Goal: Task Accomplishment & Management: Manage account settings

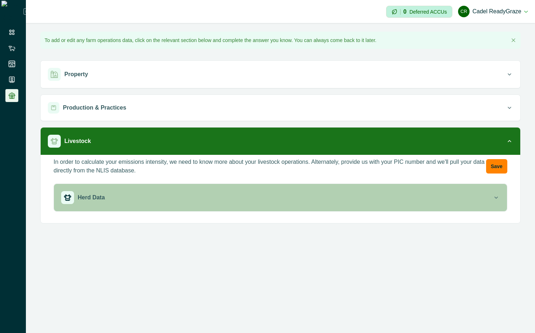
click at [245, 198] on div "Herd Data" at bounding box center [276, 197] width 431 height 13
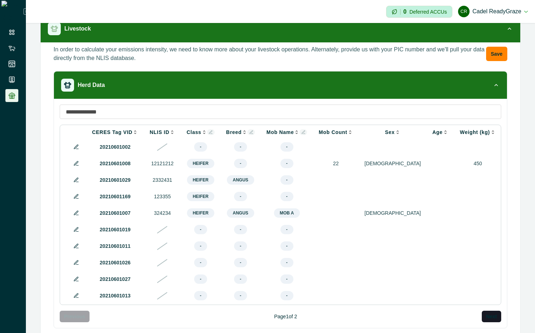
scroll to position [129, 0]
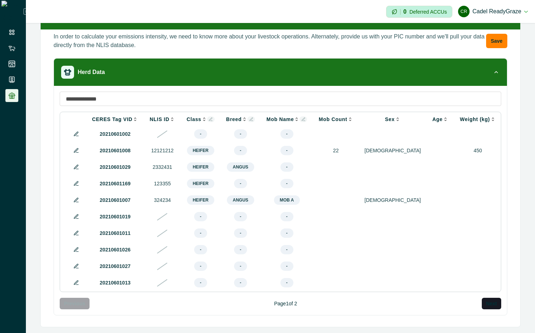
click at [301, 117] on icon at bounding box center [303, 119] width 4 height 4
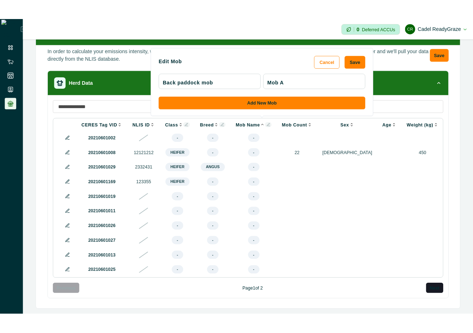
scroll to position [65, 0]
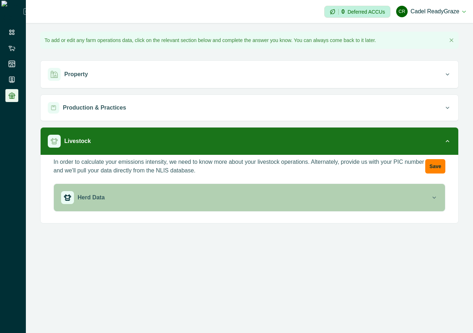
click at [388, 201] on div "Herd Data" at bounding box center [246, 197] width 370 height 13
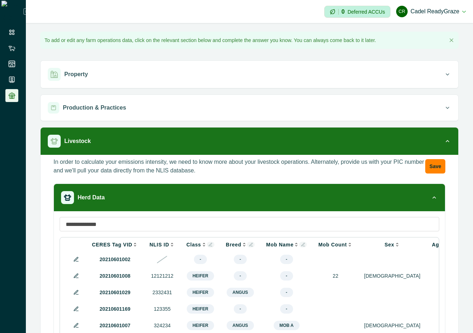
click at [301, 243] on icon at bounding box center [303, 245] width 4 height 4
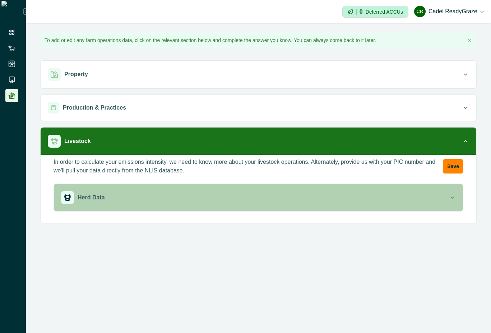
click at [239, 187] on button "Herd Data" at bounding box center [258, 197] width 409 height 27
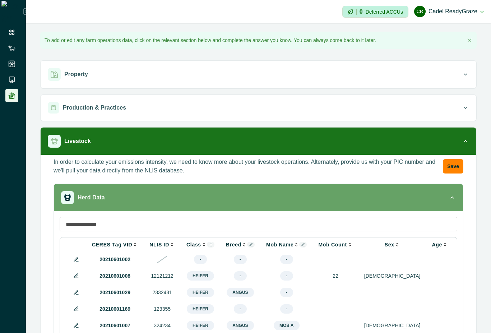
scroll to position [65, 0]
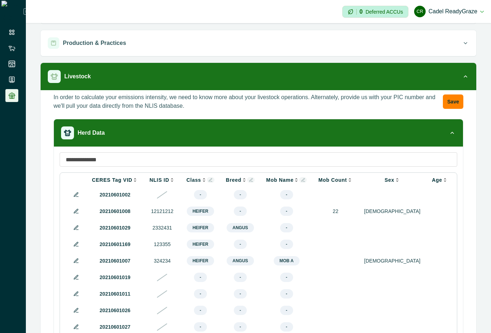
click at [249, 182] on icon at bounding box center [251, 180] width 4 height 4
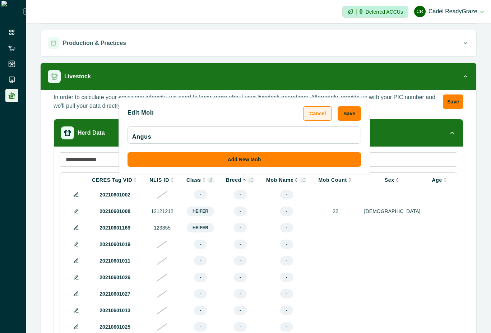
click at [321, 114] on button "Cancel" at bounding box center [317, 113] width 29 height 14
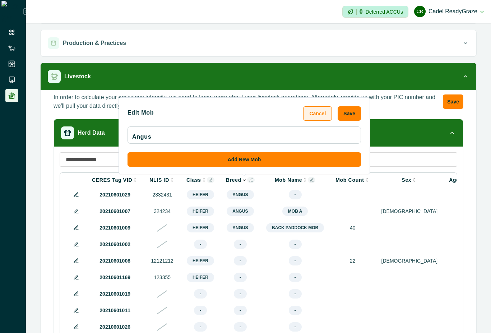
click at [322, 109] on button "Cancel" at bounding box center [317, 113] width 29 height 14
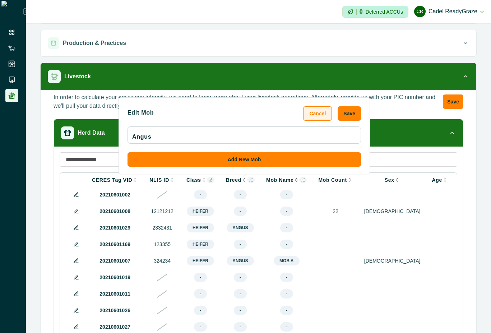
click at [323, 109] on button "Cancel" at bounding box center [317, 113] width 29 height 14
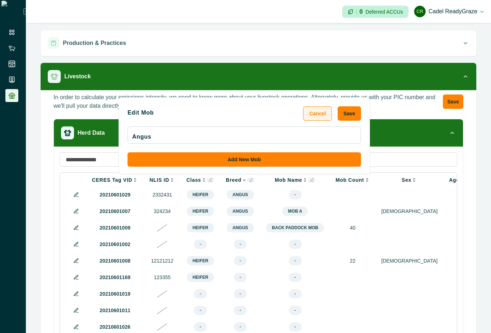
click at [323, 109] on button "Cancel" at bounding box center [317, 113] width 29 height 14
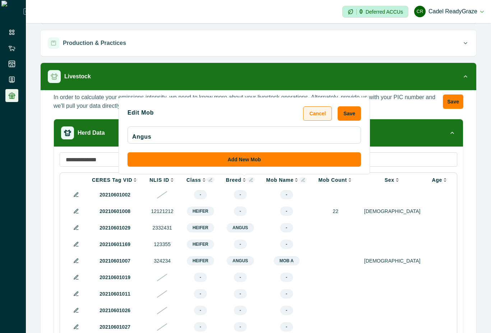
click at [323, 109] on button "Cancel" at bounding box center [317, 113] width 29 height 14
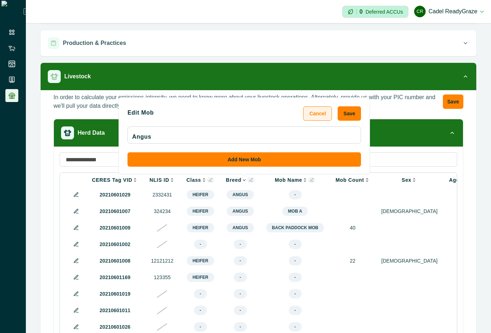
click at [323, 109] on button "Cancel" at bounding box center [317, 113] width 29 height 14
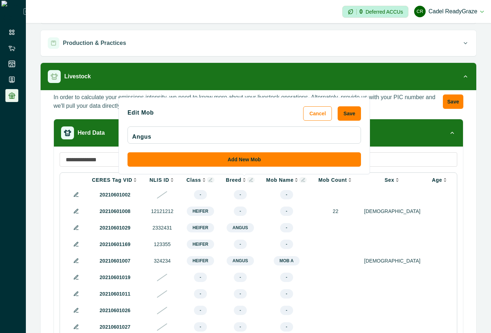
scroll to position [134, 0]
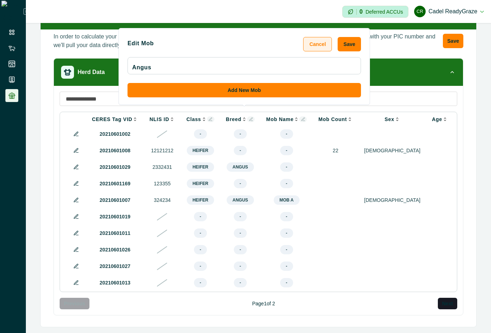
click at [326, 45] on button "Cancel" at bounding box center [317, 44] width 29 height 14
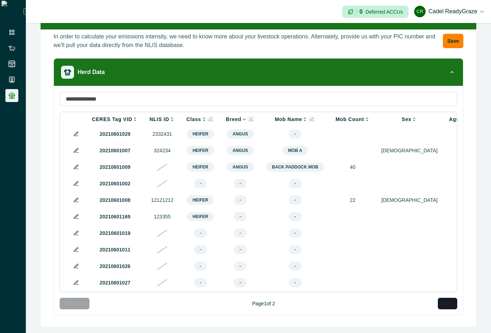
click at [46, 105] on div "In order to calculate your emissions intensity, we need to know more about your…" at bounding box center [258, 176] width 424 height 289
click at [302, 116] on icon at bounding box center [305, 119] width 6 height 6
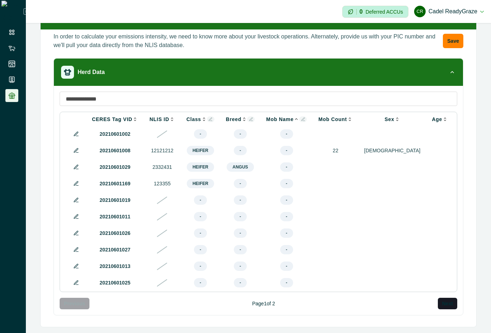
click at [294, 116] on icon at bounding box center [297, 119] width 6 height 6
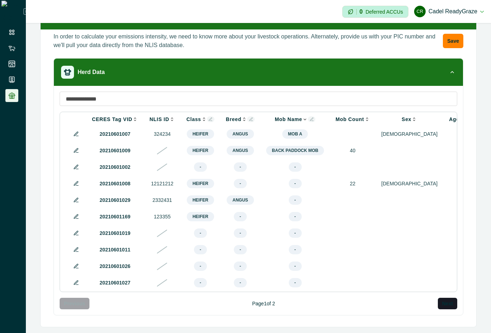
click at [302, 116] on icon at bounding box center [305, 119] width 6 height 6
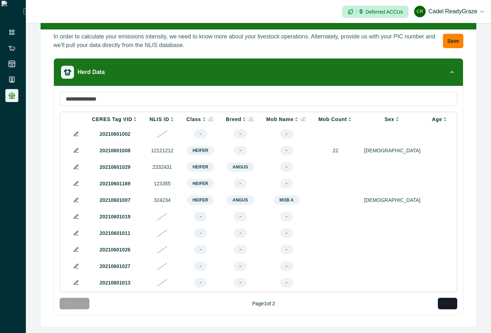
click at [301, 117] on icon at bounding box center [303, 119] width 4 height 4
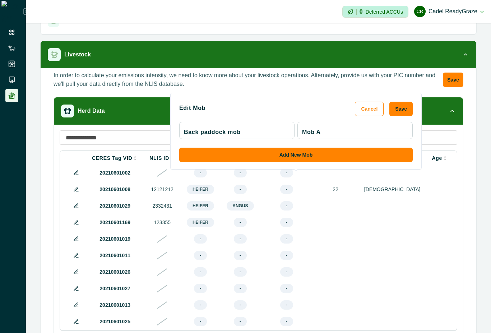
scroll to position [69, 0]
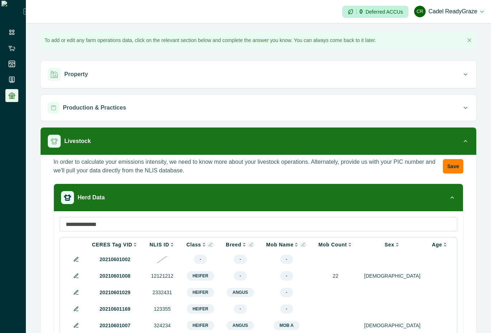
click at [299, 244] on button at bounding box center [303, 245] width 8 height 6
click at [27, 210] on div "**********" at bounding box center [258, 238] width 465 height 430
click at [299, 244] on button at bounding box center [303, 245] width 8 height 6
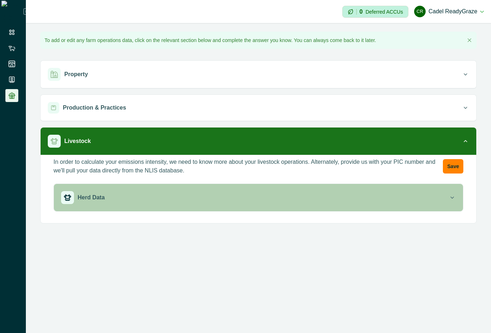
click at [350, 199] on div "Herd Data" at bounding box center [255, 197] width 388 height 13
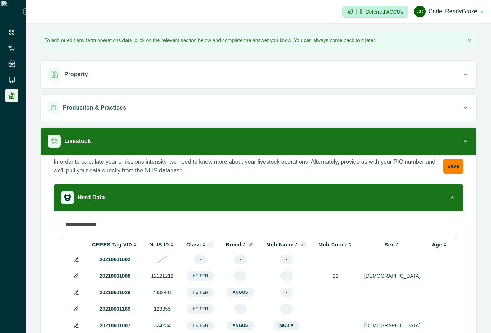
click at [303, 246] on icon at bounding box center [304, 246] width 2 height 0
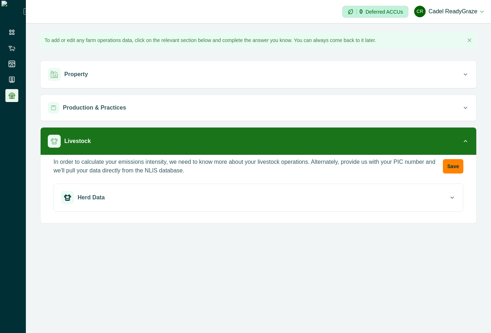
click at [420, 187] on button "Herd Data" at bounding box center [258, 197] width 409 height 27
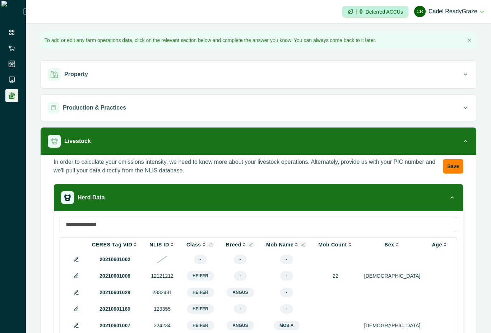
click at [301, 245] on icon at bounding box center [303, 245] width 4 height 4
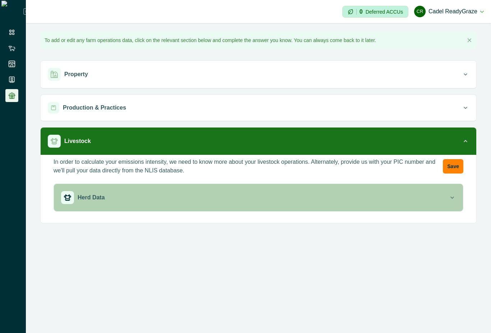
click at [367, 210] on button "Herd Data" at bounding box center [258, 197] width 409 height 27
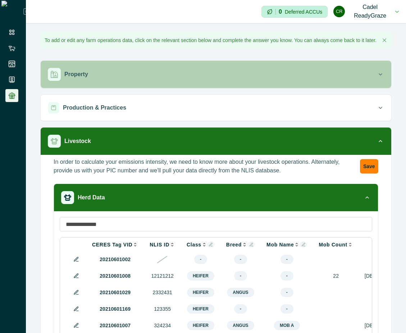
click at [200, 75] on div "Property" at bounding box center [212, 74] width 329 height 13
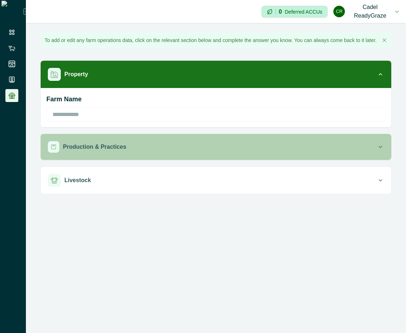
click at [143, 150] on div "Production & Practices" at bounding box center [212, 147] width 329 height 12
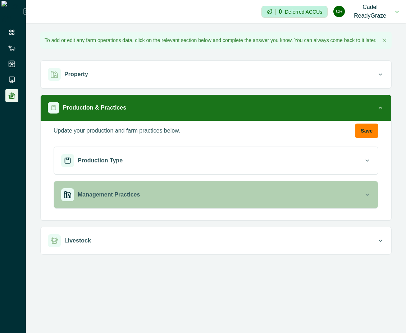
click at [218, 188] on div "Management Practices" at bounding box center [212, 194] width 302 height 13
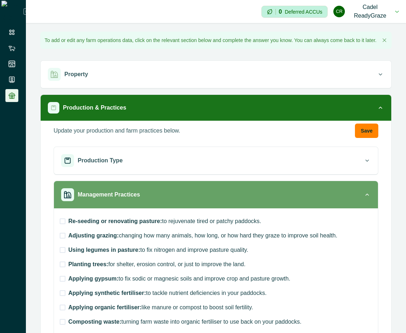
scroll to position [194, 0]
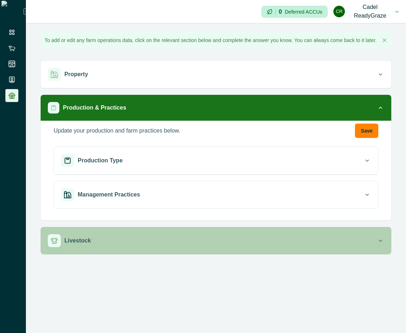
click at [264, 239] on div "Livestock" at bounding box center [212, 240] width 329 height 13
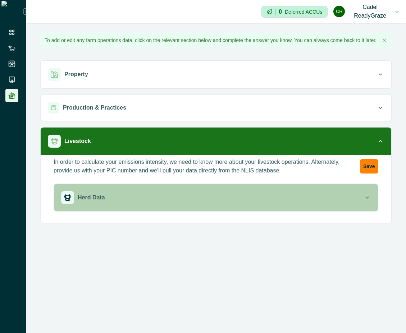
click at [279, 193] on div "Herd Data" at bounding box center [212, 197] width 302 height 13
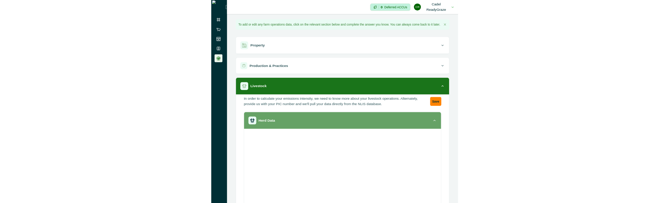
scroll to position [65, 0]
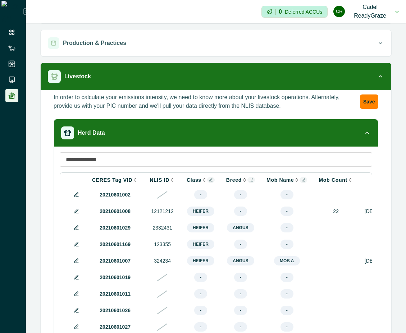
click at [249, 182] on icon at bounding box center [251, 180] width 4 height 4
click at [35, 183] on div "**********" at bounding box center [216, 173] width 380 height 430
click at [301, 182] on icon at bounding box center [303, 180] width 4 height 4
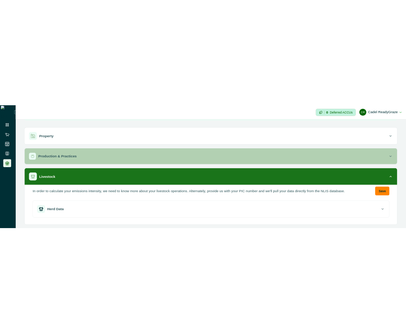
scroll to position [0, 0]
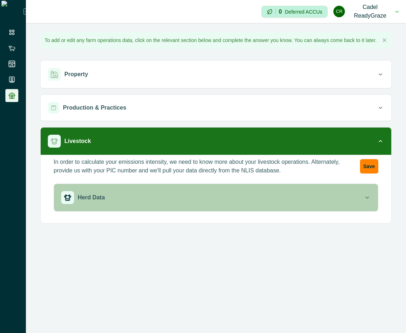
click at [302, 198] on div "Herd Data" at bounding box center [212, 197] width 302 height 13
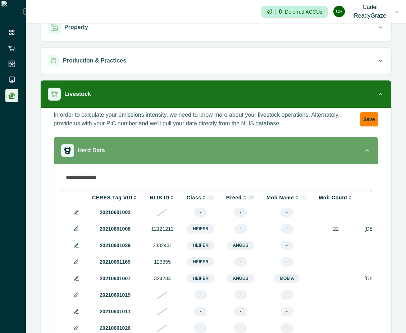
scroll to position [65, 0]
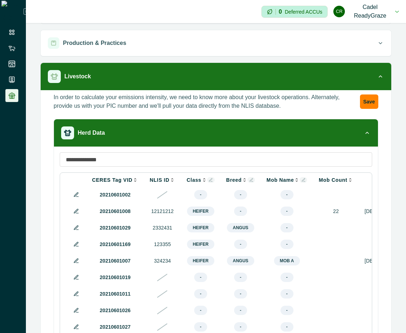
click at [302, 181] on icon at bounding box center [303, 179] width 3 height 3
click at [398, 149] on div "**********" at bounding box center [216, 173] width 380 height 430
click at [301, 182] on icon at bounding box center [303, 180] width 4 height 4
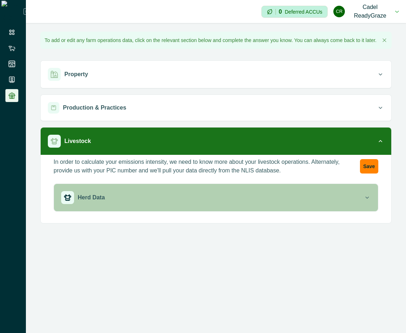
click at [180, 208] on button "Herd Data" at bounding box center [216, 197] width 324 height 27
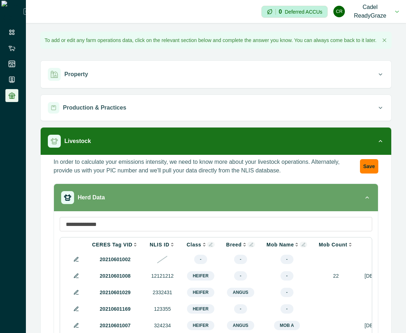
scroll to position [129, 0]
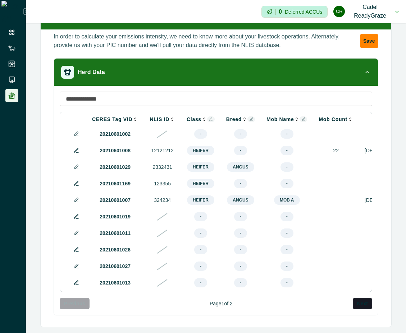
click at [301, 121] on icon at bounding box center [303, 119] width 4 height 4
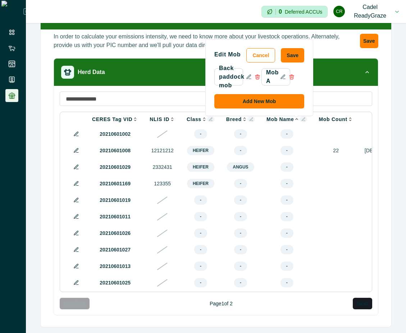
drag, startPoint x: 370, startPoint y: 331, endPoint x: 395, endPoint y: 331, distance: 24.8
click at [395, 331] on html "**********" at bounding box center [203, 166] width 406 height 333
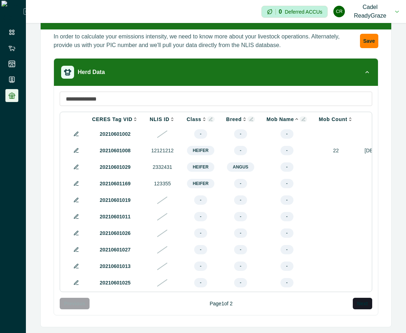
click at [394, 103] on div "**********" at bounding box center [216, 113] width 380 height 430
click at [208, 121] on icon at bounding box center [210, 119] width 4 height 4
click at [249, 121] on icon at bounding box center [251, 119] width 4 height 4
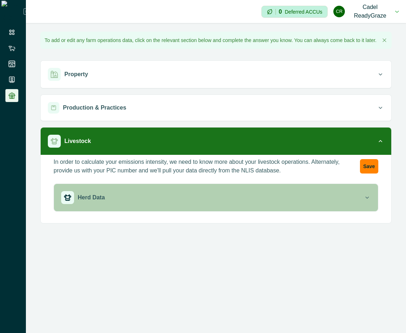
click at [335, 206] on button "Herd Data" at bounding box center [216, 197] width 324 height 27
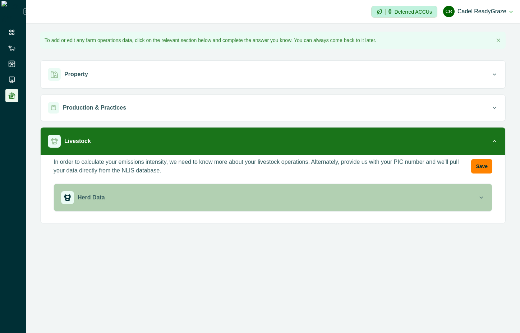
click at [237, 208] on button "Herd Data" at bounding box center [273, 197] width 438 height 27
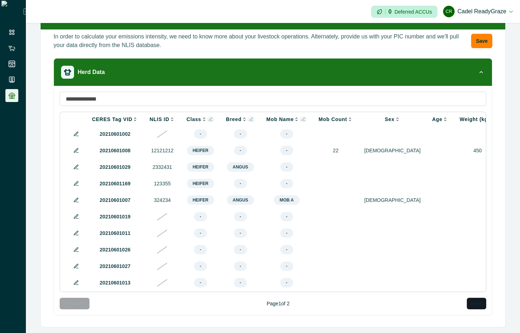
scroll to position [129, 0]
click at [302, 118] on icon at bounding box center [303, 119] width 3 height 3
click at [186, 87] on div "CERES Tag VID NLIS ID Class Edit Mob Cancel Save Heifer Add New Mob Breed Edit …" at bounding box center [273, 200] width 438 height 229
click at [249, 118] on icon at bounding box center [250, 119] width 3 height 3
click at [358, 92] on input at bounding box center [273, 99] width 427 height 14
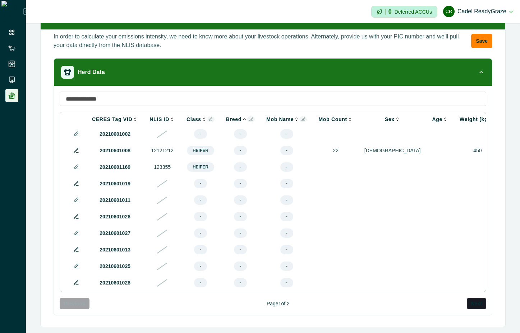
click at [301, 117] on icon at bounding box center [303, 119] width 4 height 4
click at [294, 116] on icon at bounding box center [297, 119] width 6 height 6
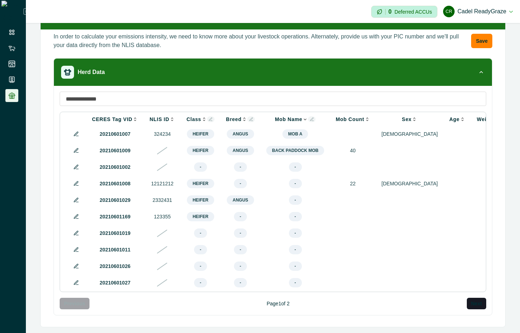
click at [209, 118] on icon at bounding box center [210, 119] width 3 height 3
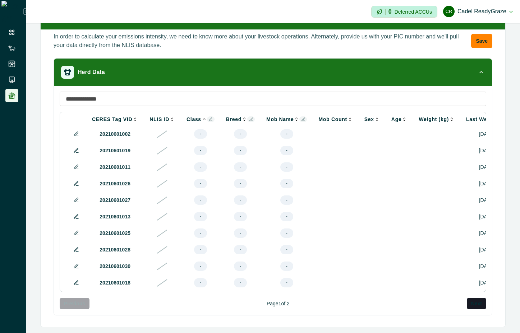
click at [301, 117] on icon at bounding box center [303, 119] width 4 height 4
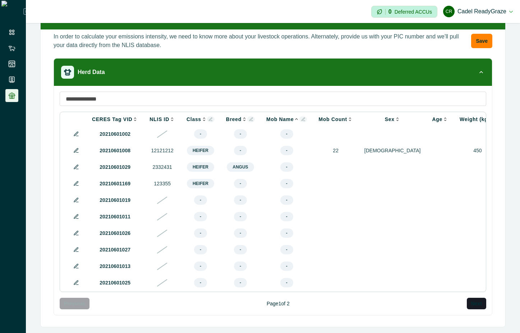
click at [303, 121] on icon at bounding box center [304, 121] width 2 height 0
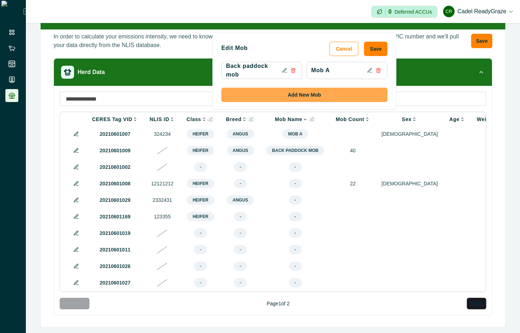
click at [303, 96] on button "Add New Mob" at bounding box center [304, 95] width 166 height 14
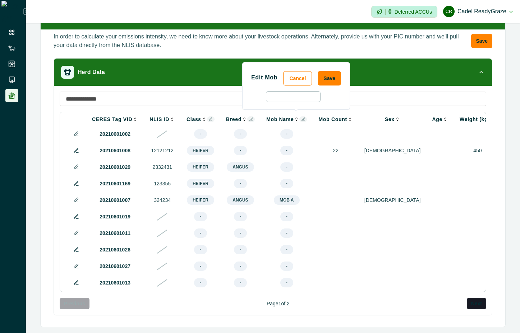
click at [302, 118] on icon at bounding box center [303, 119] width 3 height 3
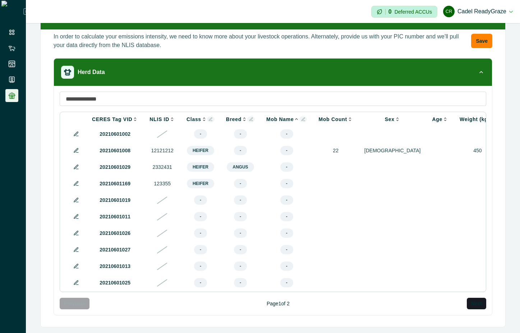
click at [299, 116] on button at bounding box center [303, 119] width 8 height 6
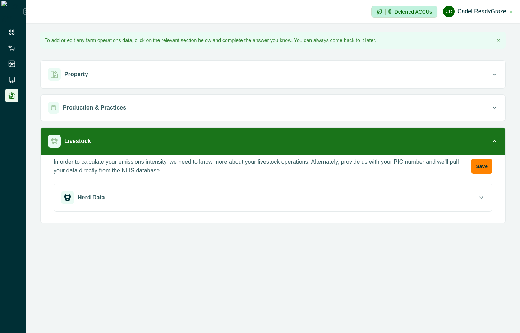
click at [306, 203] on div "Herd Data" at bounding box center [269, 197] width 417 height 13
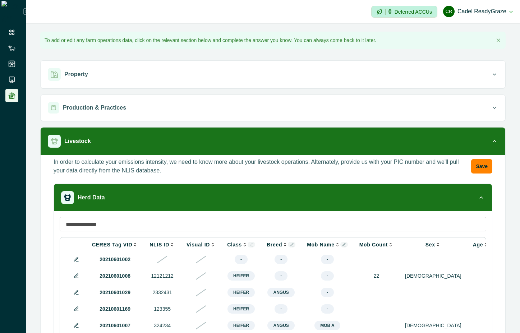
click at [342, 244] on icon at bounding box center [344, 245] width 4 height 4
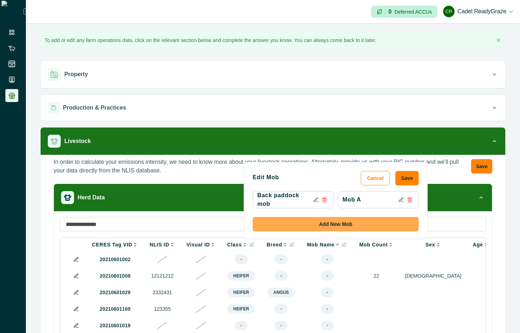
click at [344, 222] on button "Add New Mob" at bounding box center [336, 224] width 166 height 14
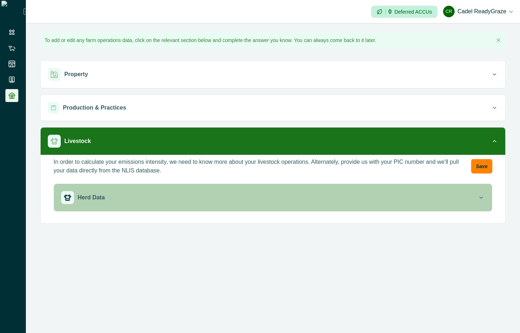
click at [369, 194] on div "Herd Data" at bounding box center [269, 197] width 417 height 13
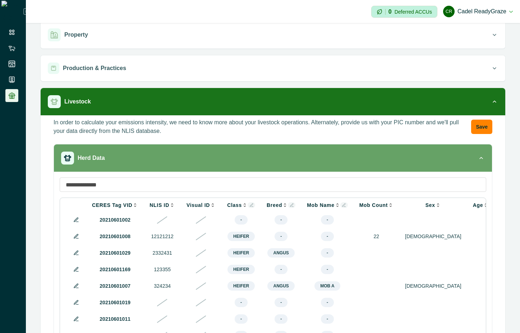
scroll to position [129, 0]
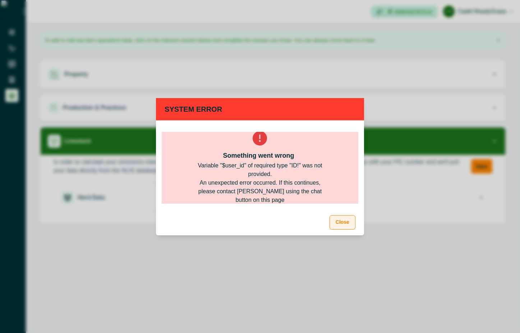
click at [347, 224] on button "Close" at bounding box center [343, 222] width 26 height 14
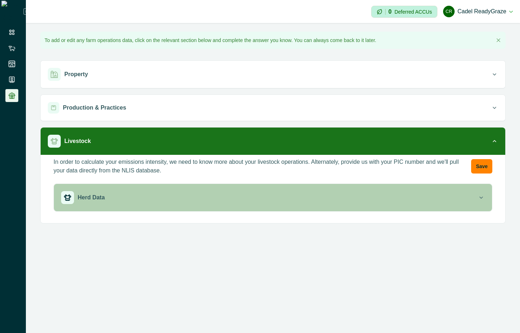
click at [419, 203] on div "Herd Data" at bounding box center [269, 197] width 417 height 13
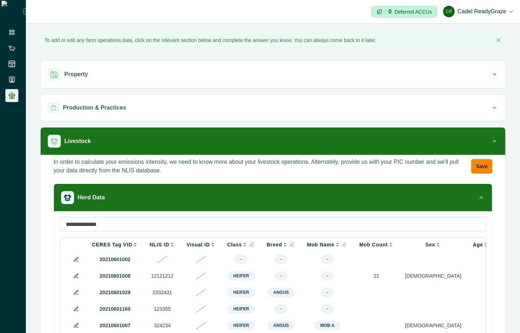
click at [342, 243] on icon at bounding box center [344, 245] width 4 height 4
click at [250, 244] on icon at bounding box center [251, 244] width 3 height 3
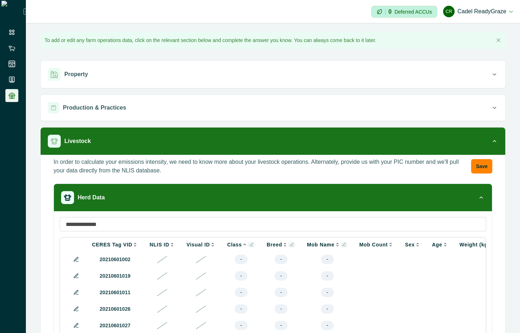
click at [331, 218] on input at bounding box center [273, 224] width 427 height 14
click at [342, 243] on icon at bounding box center [344, 245] width 4 height 4
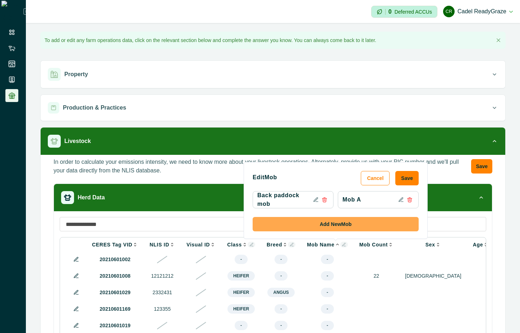
click at [372, 228] on button "Add New Mob" at bounding box center [336, 224] width 166 height 14
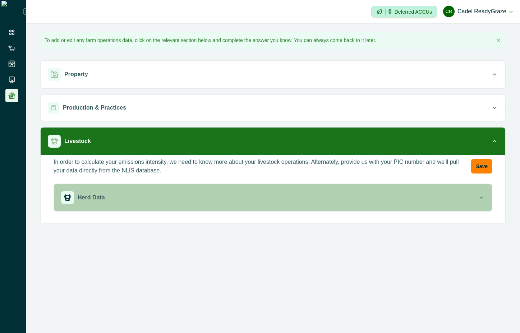
click at [380, 195] on div "Herd Data" at bounding box center [269, 197] width 417 height 13
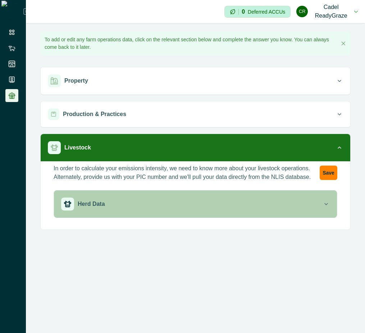
click at [199, 212] on button "Herd Data" at bounding box center [195, 203] width 283 height 27
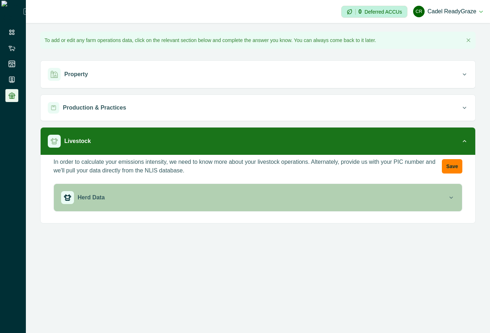
click at [314, 197] on div "Herd Data" at bounding box center [254, 197] width 387 height 13
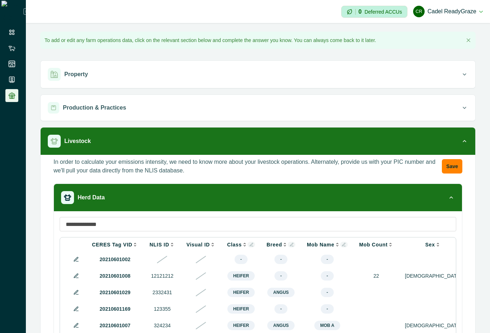
click at [342, 243] on icon at bounding box center [344, 245] width 4 height 4
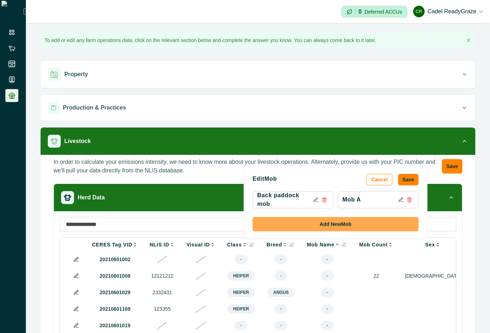
click at [364, 222] on button "Add New Mob" at bounding box center [336, 224] width 166 height 14
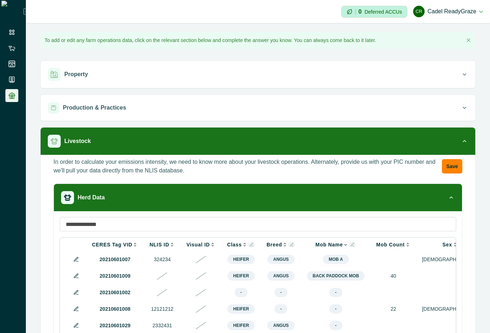
click at [353, 246] on icon at bounding box center [354, 246] width 2 height 0
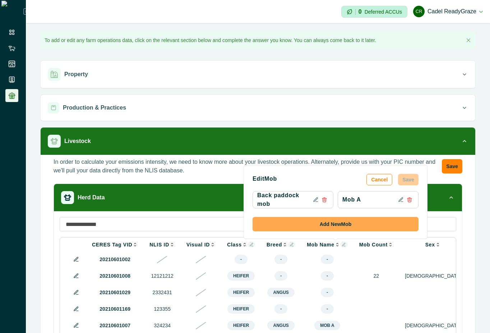
click at [327, 220] on button "Add New Mob" at bounding box center [336, 224] width 166 height 14
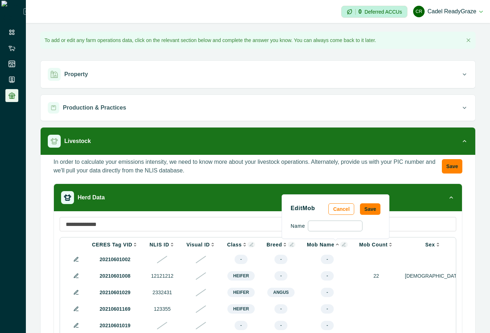
click at [314, 227] on input "number" at bounding box center [335, 226] width 55 height 11
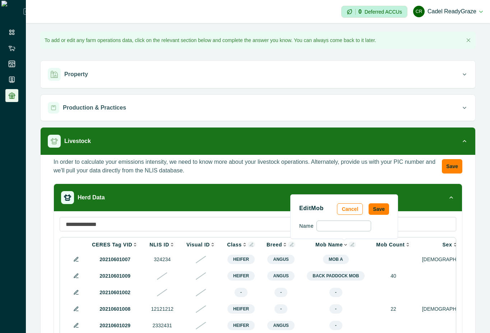
click at [346, 225] on input "number" at bounding box center [344, 226] width 55 height 11
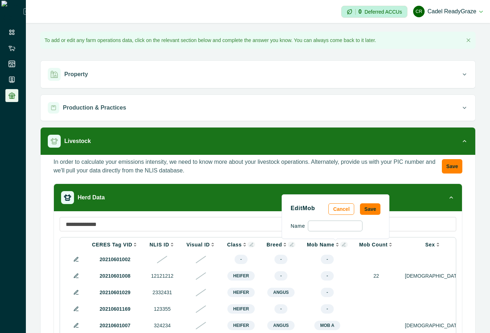
click at [346, 225] on input "number" at bounding box center [335, 226] width 55 height 11
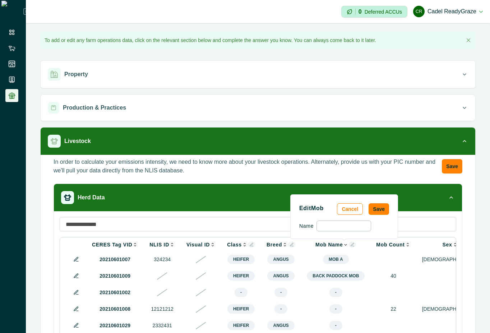
click at [346, 225] on input "number" at bounding box center [344, 226] width 55 height 11
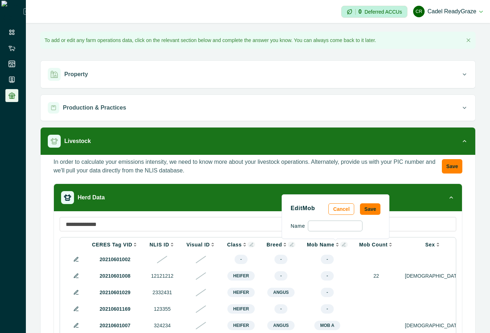
click at [346, 225] on input "number" at bounding box center [335, 226] width 55 height 11
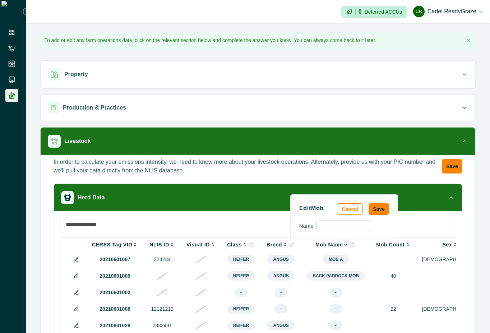
click at [349, 226] on input "number" at bounding box center [344, 226] width 55 height 11
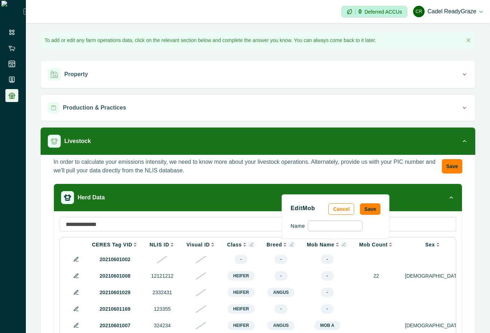
click at [349, 226] on input "number" at bounding box center [335, 226] width 55 height 11
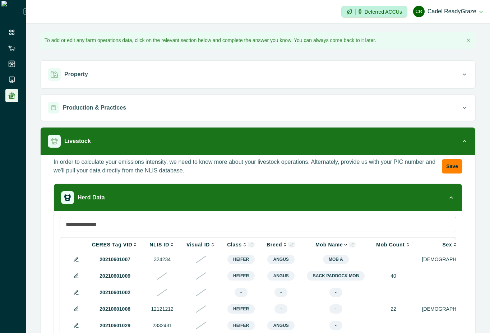
click at [279, 219] on input at bounding box center [258, 224] width 397 height 14
click at [290, 245] on icon at bounding box center [291, 244] width 3 height 3
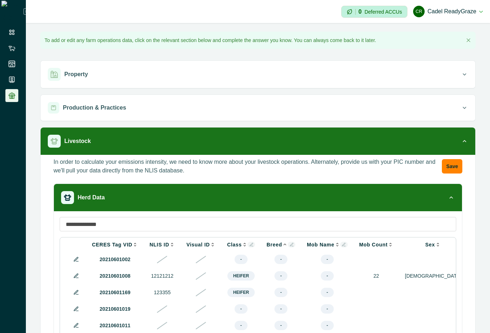
click at [364, 217] on input at bounding box center [258, 224] width 397 height 14
click at [342, 245] on icon at bounding box center [344, 245] width 4 height 4
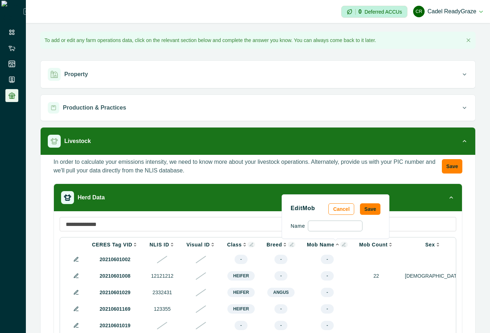
click at [337, 226] on input "number" at bounding box center [335, 226] width 55 height 11
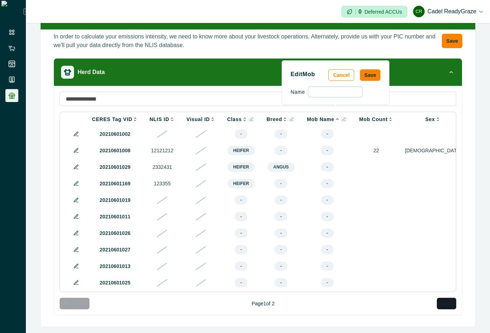
scroll to position [134, 0]
click at [330, 96] on input "**" at bounding box center [335, 92] width 55 height 11
click at [332, 93] on input "**" at bounding box center [335, 92] width 55 height 11
type input "**"
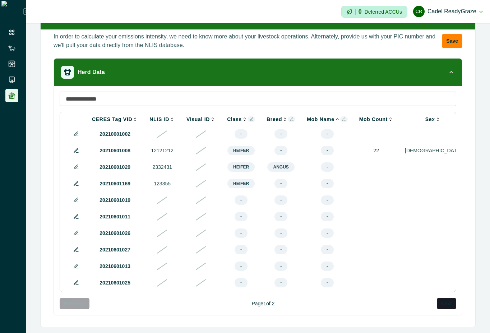
click at [342, 117] on icon at bounding box center [344, 119] width 4 height 4
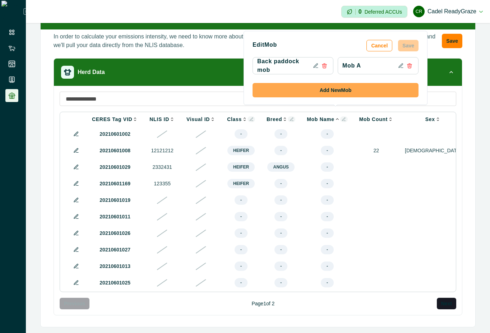
click at [335, 86] on button "Add New Mob" at bounding box center [336, 90] width 166 height 14
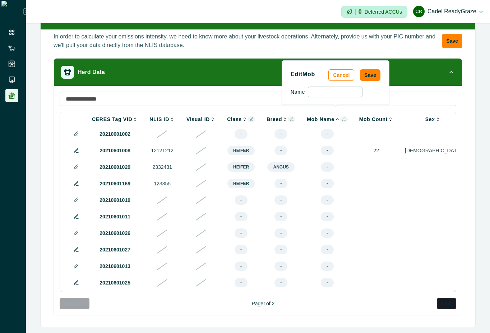
click at [334, 92] on input "number" at bounding box center [335, 92] width 55 height 11
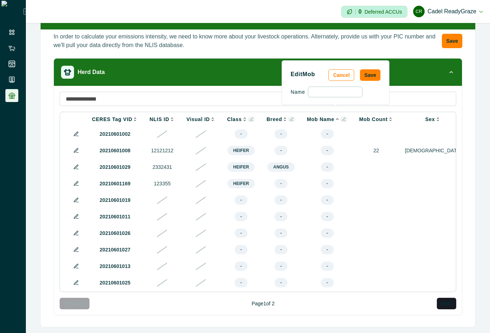
click at [334, 92] on input "number" at bounding box center [335, 92] width 55 height 11
click at [339, 95] on input at bounding box center [335, 92] width 55 height 11
click at [339, 85] on div "Edit Mob Cancel Save Name" at bounding box center [336, 82] width 90 height 29
click at [342, 75] on button "Cancel" at bounding box center [341, 75] width 26 height 12
click at [364, 86] on div "CERES Tag VID NLIS ID Visual ID Class Edit Class Cancel Save Heifer Add New Cla…" at bounding box center [258, 200] width 408 height 229
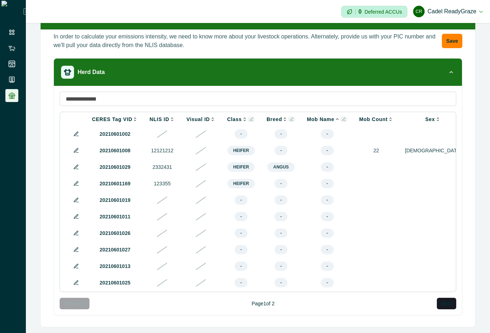
click at [342, 117] on icon at bounding box center [344, 119] width 4 height 4
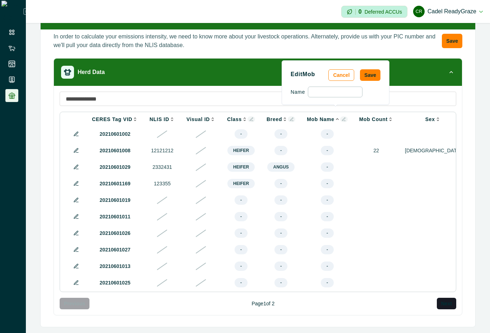
click at [335, 89] on input at bounding box center [335, 92] width 55 height 11
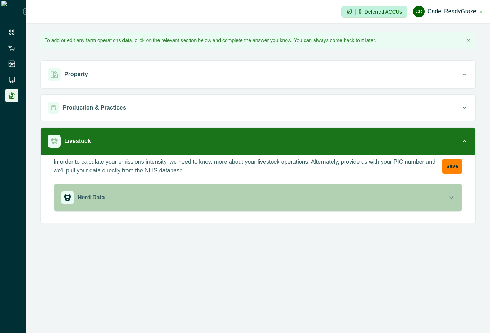
click at [271, 204] on div "Herd Data" at bounding box center [254, 197] width 387 height 13
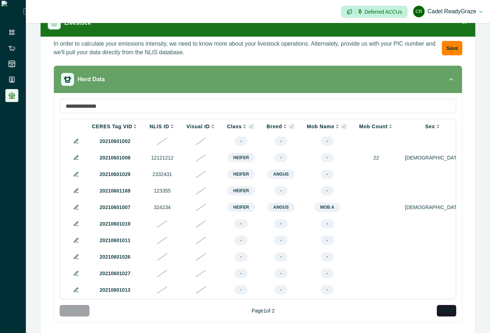
scroll to position [134, 0]
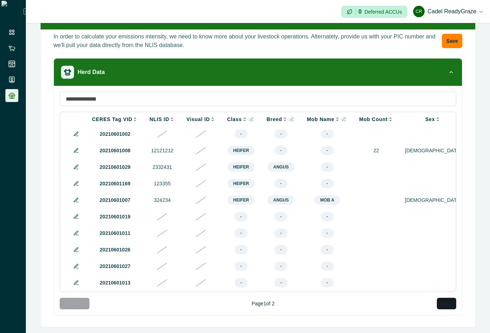
click at [340, 116] on button at bounding box center [344, 119] width 8 height 6
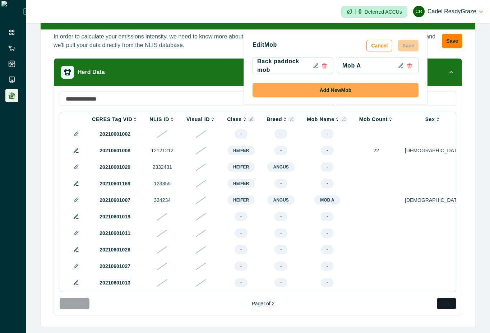
click at [338, 89] on button "Add New Mob" at bounding box center [336, 90] width 166 height 14
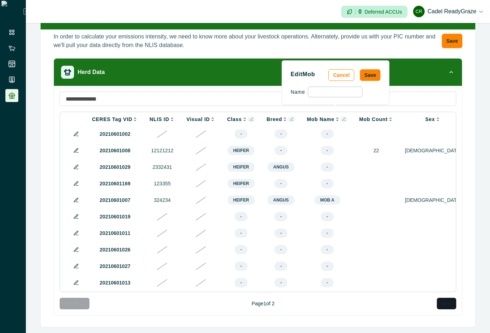
click at [338, 89] on input at bounding box center [335, 92] width 55 height 11
click at [314, 93] on input at bounding box center [335, 92] width 55 height 11
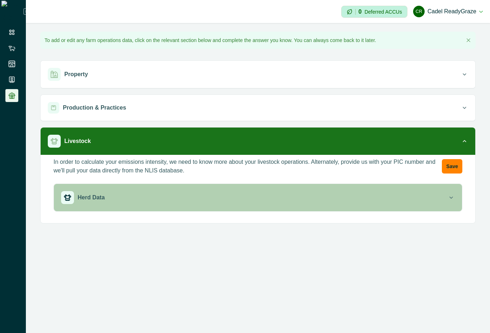
drag, startPoint x: 0, startPoint y: 0, endPoint x: 276, endPoint y: 185, distance: 332.8
click at [276, 185] on button "Herd Data" at bounding box center [258, 197] width 408 height 27
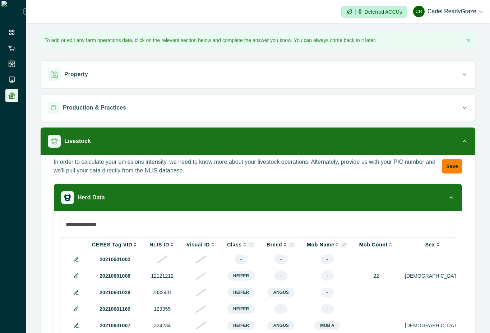
scroll to position [129, 0]
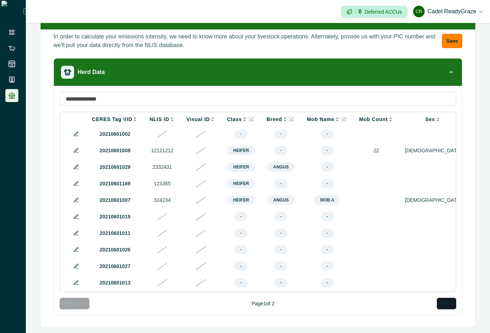
click at [342, 117] on icon at bounding box center [344, 119] width 4 height 4
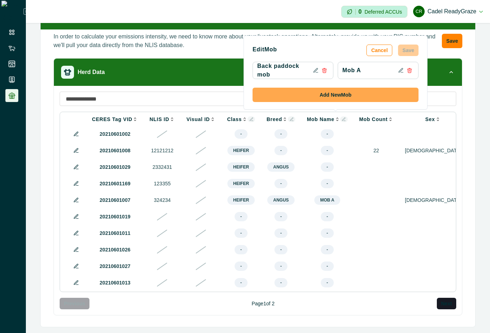
click at [354, 93] on button "Add New Mob" at bounding box center [336, 95] width 166 height 14
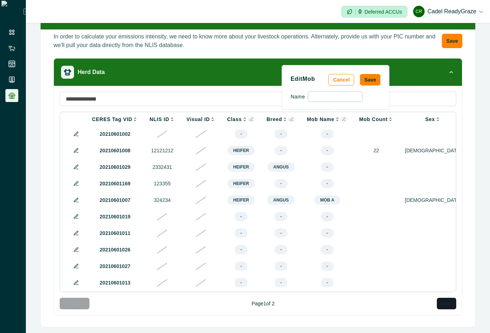
click at [350, 97] on input at bounding box center [335, 96] width 55 height 11
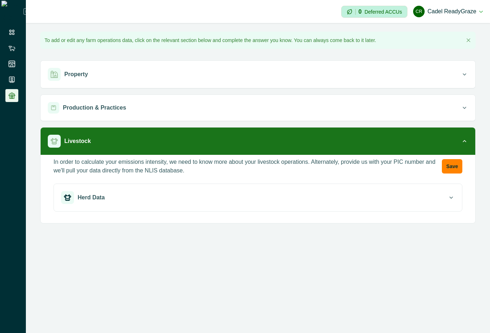
click at [336, 179] on div "In order to calculate your emissions intensity, we need to know more about your…" at bounding box center [257, 188] width 423 height 60
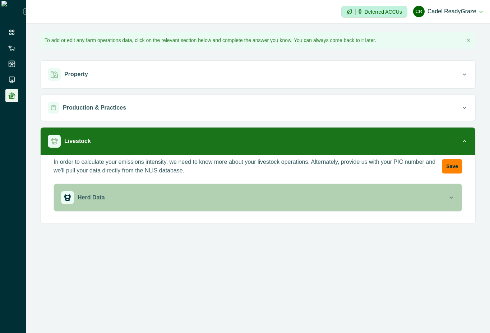
click at [336, 192] on div "Herd Data" at bounding box center [254, 197] width 387 height 13
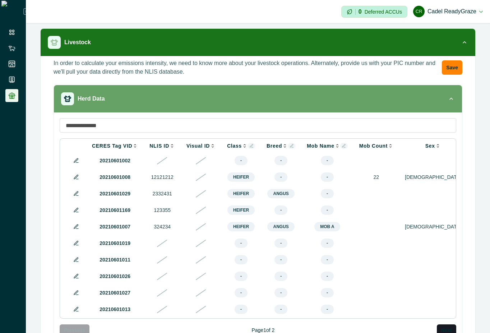
scroll to position [129, 0]
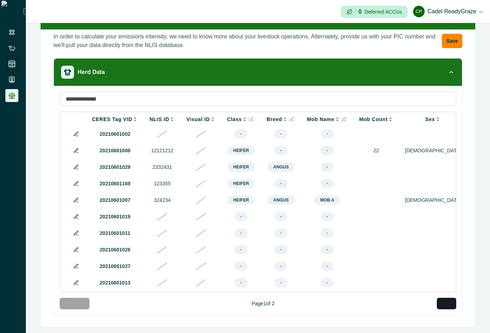
click at [340, 116] on button at bounding box center [344, 119] width 8 height 6
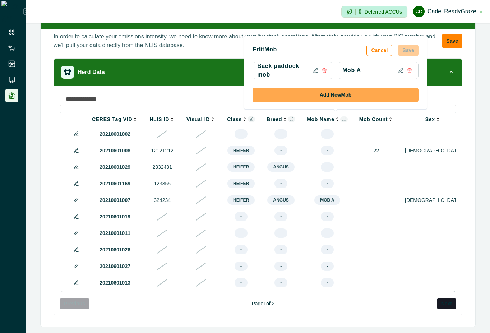
click at [337, 98] on button "Add New Mob" at bounding box center [336, 95] width 166 height 14
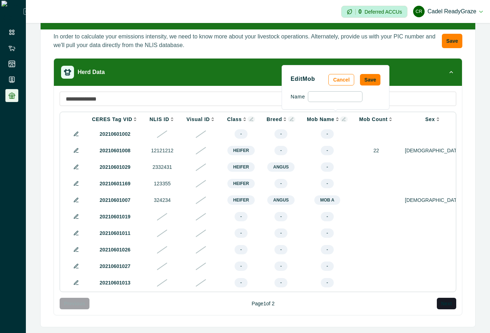
click at [337, 98] on input at bounding box center [335, 96] width 55 height 11
click at [347, 93] on input at bounding box center [335, 96] width 55 height 11
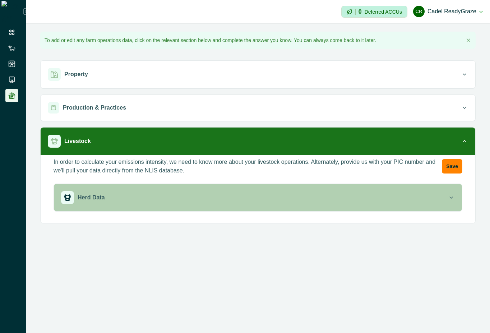
click at [270, 199] on div "Herd Data" at bounding box center [254, 197] width 387 height 13
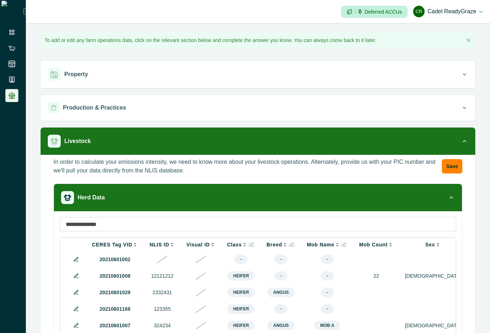
click at [342, 246] on icon at bounding box center [344, 245] width 4 height 4
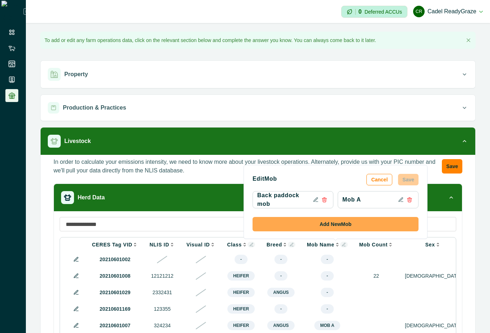
click at [340, 228] on button "Add New Mob" at bounding box center [336, 224] width 166 height 14
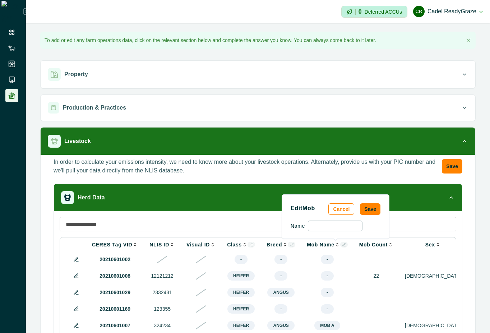
click at [340, 228] on input at bounding box center [335, 226] width 55 height 11
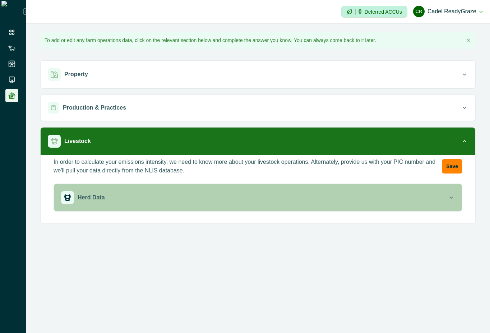
click at [340, 208] on button "Herd Data" at bounding box center [258, 197] width 408 height 27
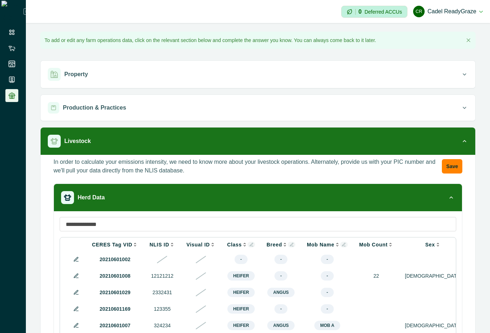
click at [342, 243] on icon at bounding box center [344, 245] width 4 height 4
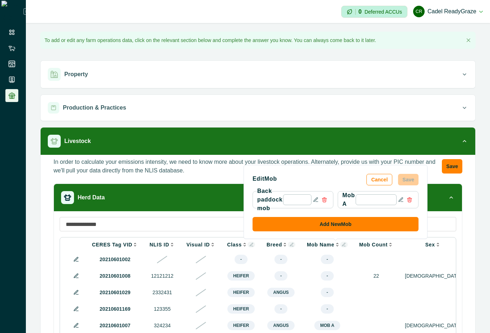
click at [297, 202] on input at bounding box center [297, 199] width 28 height 11
click at [297, 201] on input at bounding box center [297, 199] width 28 height 11
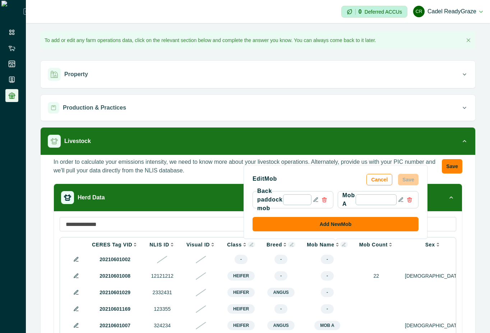
click at [297, 201] on input at bounding box center [297, 199] width 28 height 11
click at [297, 200] on input at bounding box center [297, 199] width 28 height 11
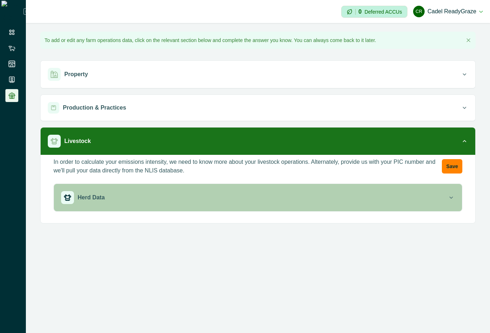
click at [305, 202] on div "Herd Data" at bounding box center [254, 197] width 387 height 13
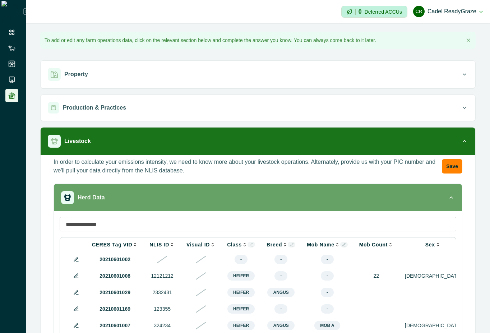
scroll to position [65, 0]
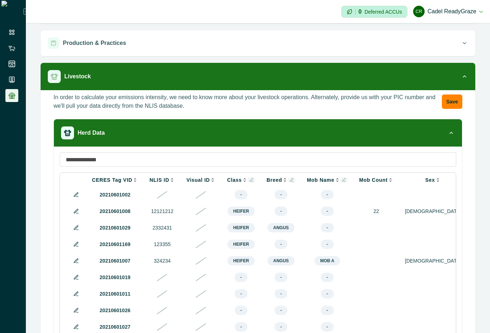
click at [343, 179] on icon at bounding box center [344, 179] width 3 height 3
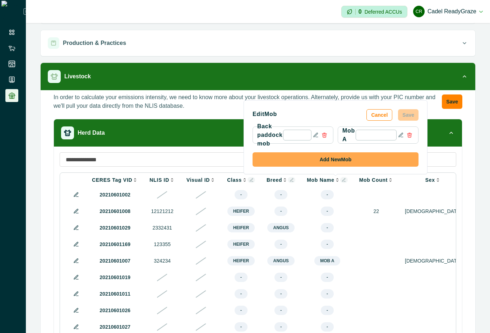
click at [333, 162] on button "Add New Mob" at bounding box center [336, 159] width 166 height 14
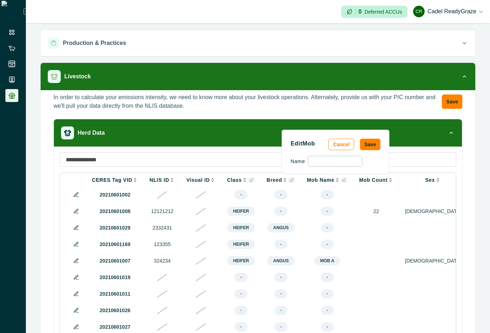
click at [333, 161] on input at bounding box center [335, 161] width 55 height 11
click at [332, 161] on input at bounding box center [335, 161] width 55 height 11
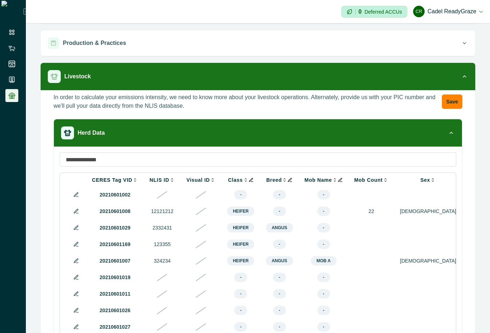
click at [339, 179] on icon at bounding box center [341, 180] width 4 height 4
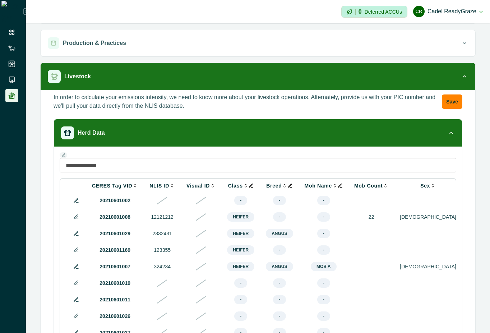
click at [339, 184] on icon at bounding box center [341, 186] width 4 height 4
click at [64, 157] on icon at bounding box center [65, 157] width 2 height 0
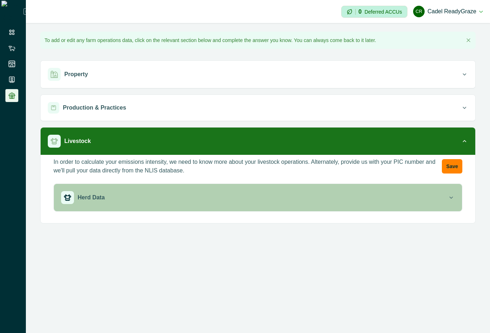
click at [259, 190] on button "Herd Data" at bounding box center [258, 197] width 408 height 27
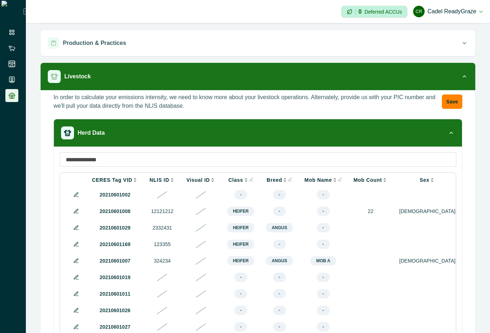
click at [338, 180] on icon at bounding box center [339, 179] width 3 height 3
click at [338, 181] on button at bounding box center [340, 180] width 4 height 6
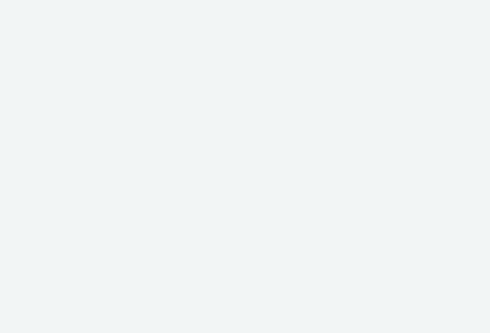
click at [383, 205] on div at bounding box center [245, 166] width 490 height 333
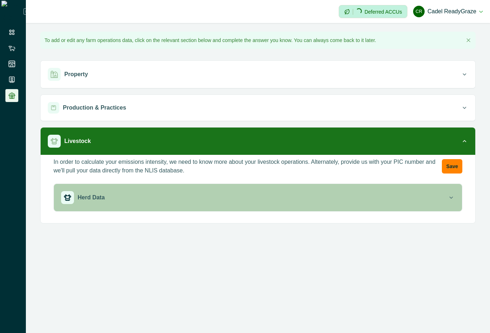
click at [392, 201] on div "Herd Data" at bounding box center [254, 197] width 387 height 13
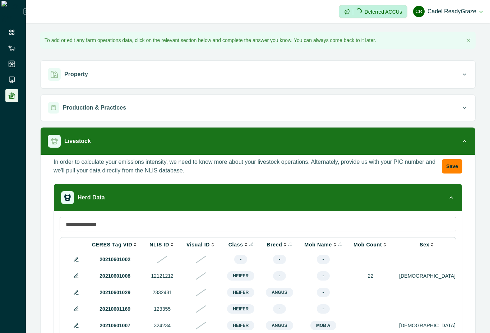
scroll to position [129, 0]
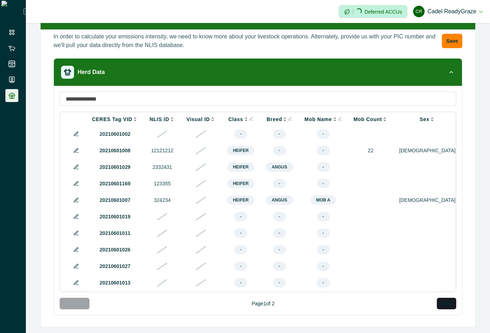
click at [338, 117] on icon at bounding box center [340, 119] width 4 height 4
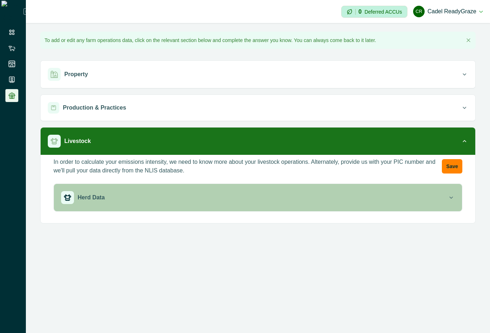
click at [267, 199] on div "Herd Data" at bounding box center [254, 197] width 387 height 13
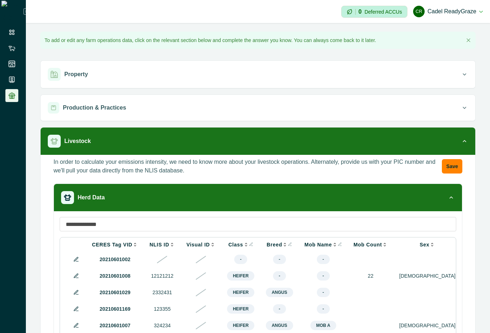
click at [338, 244] on icon at bounding box center [340, 244] width 4 height 4
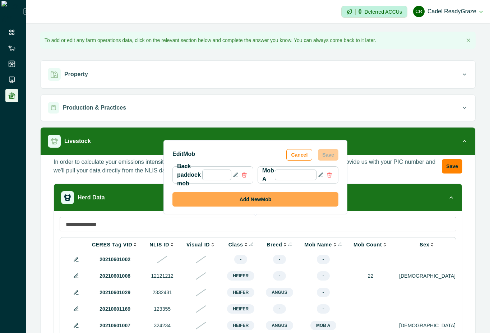
click at [274, 203] on button "Add New Mob" at bounding box center [256, 199] width 166 height 14
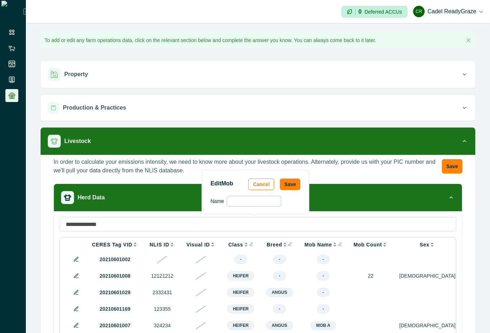
click at [274, 203] on input at bounding box center [254, 201] width 55 height 11
click at [274, 200] on input at bounding box center [254, 201] width 55 height 11
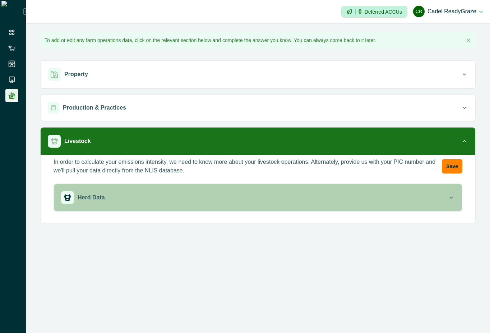
click at [327, 207] on button "Herd Data" at bounding box center [258, 197] width 408 height 27
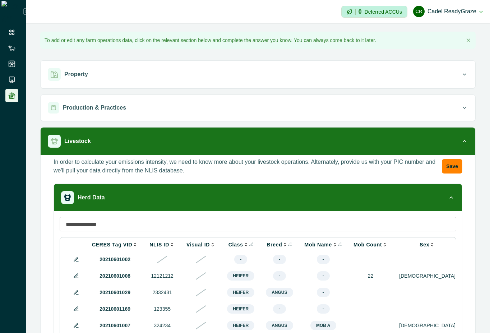
click at [338, 244] on icon at bounding box center [340, 244] width 4 height 4
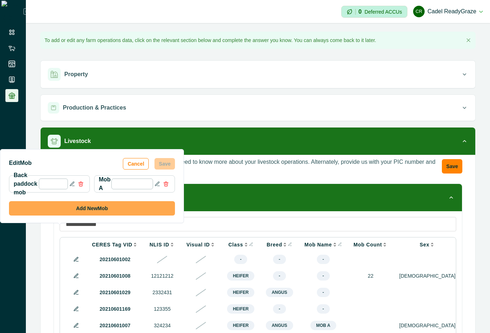
click at [89, 205] on button "Add New Mob" at bounding box center [92, 208] width 166 height 14
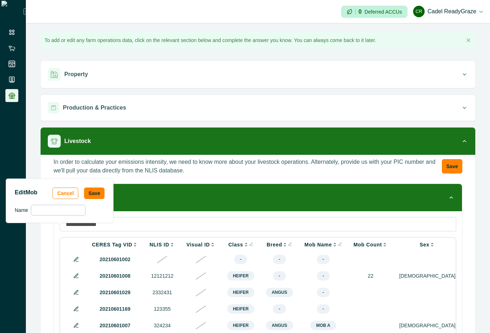
click at [68, 212] on input at bounding box center [58, 210] width 55 height 11
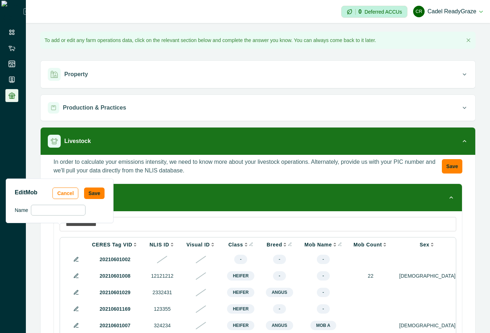
click at [68, 212] on input at bounding box center [58, 210] width 55 height 11
click at [73, 188] on button "Cancel" at bounding box center [65, 194] width 26 height 12
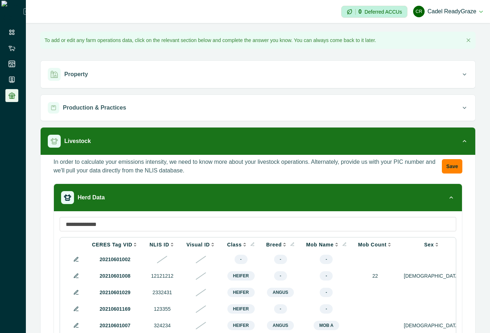
click at [343, 244] on icon at bounding box center [345, 244] width 4 height 4
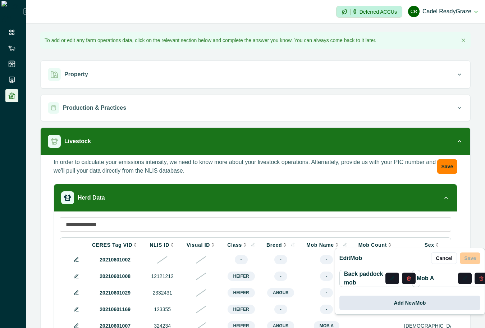
click at [383, 296] on button "Add New Mob" at bounding box center [409, 302] width 141 height 14
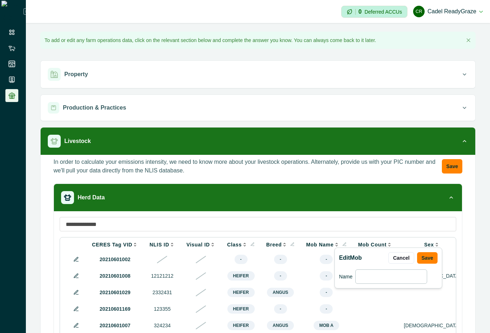
click at [383, 277] on input at bounding box center [391, 277] width 72 height 14
type input "*****"
click at [398, 257] on button "Cancel" at bounding box center [402, 258] width 26 height 12
click at [343, 245] on icon at bounding box center [345, 244] width 4 height 4
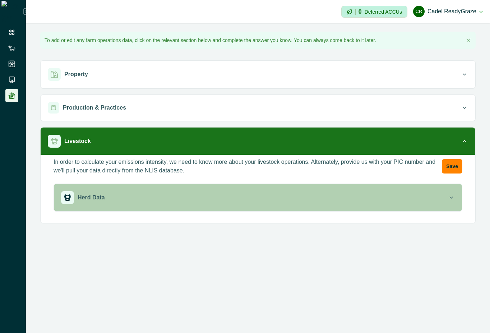
click at [275, 197] on div "Herd Data" at bounding box center [254, 197] width 387 height 13
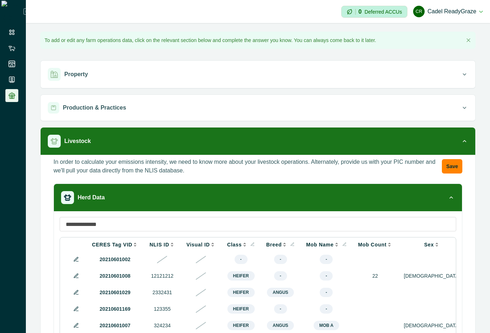
click at [343, 244] on icon at bounding box center [345, 244] width 4 height 4
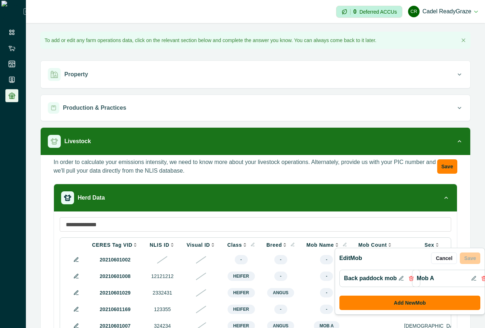
scroll to position [0, 8]
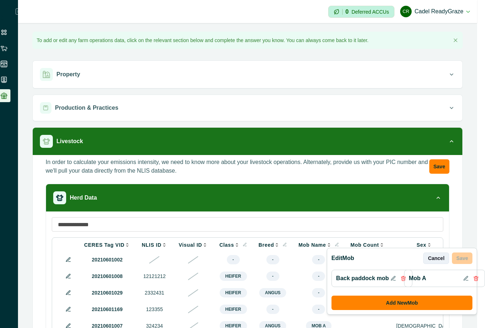
click at [441, 258] on button "Cancel" at bounding box center [436, 258] width 26 height 12
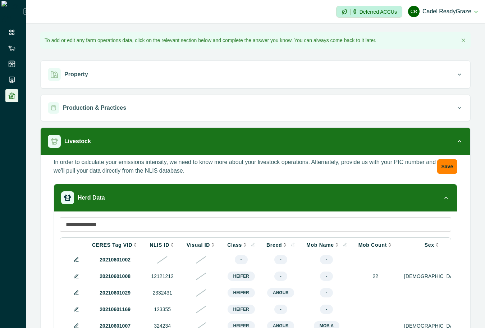
scroll to position [0, 0]
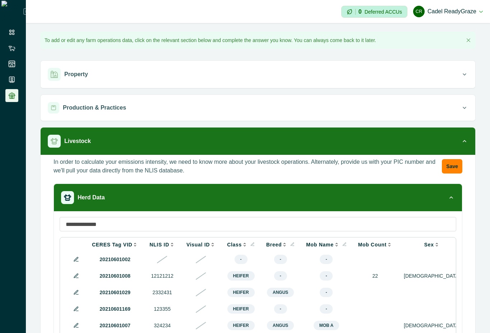
click at [290, 244] on icon at bounding box center [292, 244] width 4 height 4
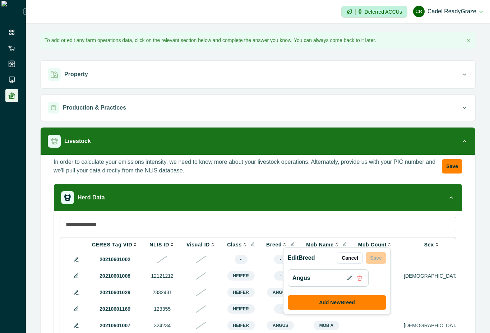
click at [290, 244] on icon at bounding box center [292, 244] width 4 height 4
click at [346, 261] on button "Cancel" at bounding box center [350, 258] width 26 height 12
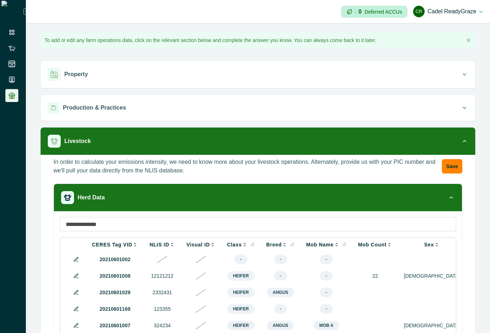
click at [337, 241] on th "Mob Name" at bounding box center [326, 244] width 52 height 13
click at [343, 244] on icon at bounding box center [344, 244] width 3 height 3
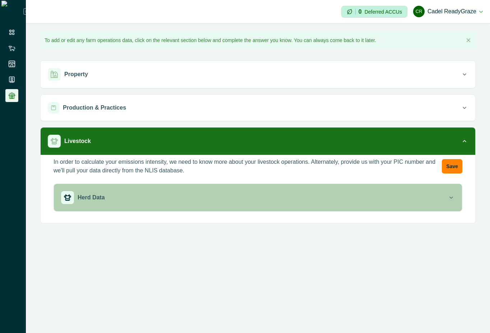
click at [225, 196] on div "Herd Data" at bounding box center [254, 197] width 387 height 13
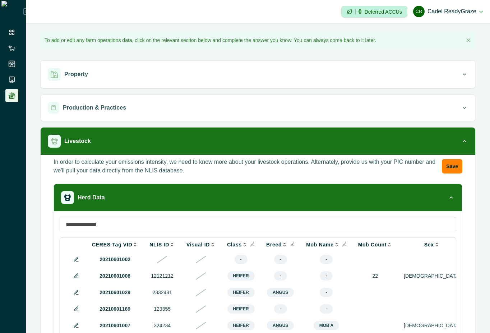
click at [343, 244] on icon at bounding box center [345, 244] width 4 height 4
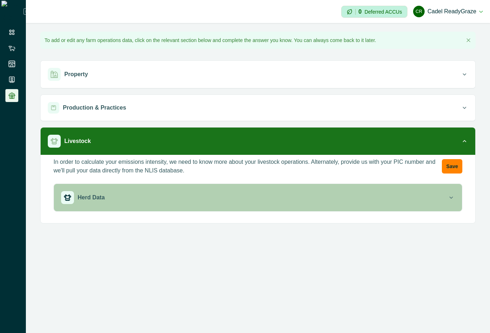
click at [274, 197] on div "Herd Data" at bounding box center [254, 197] width 387 height 13
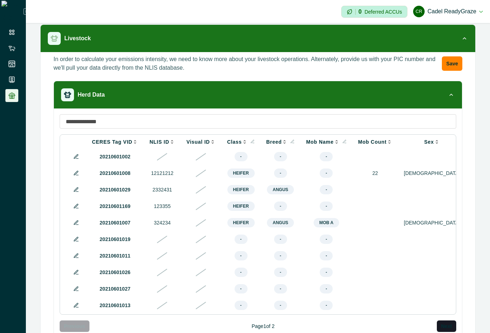
scroll to position [129, 0]
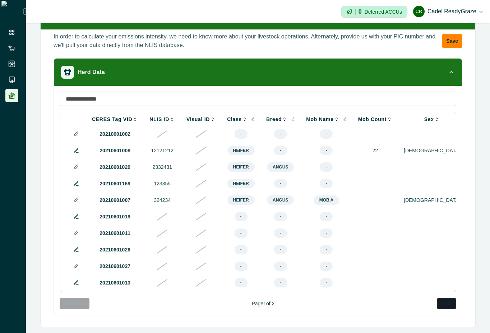
click at [343, 117] on icon at bounding box center [345, 119] width 4 height 4
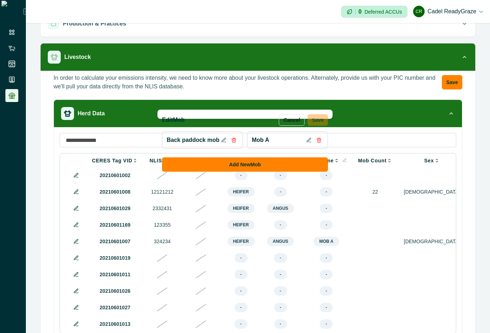
scroll to position [134, 0]
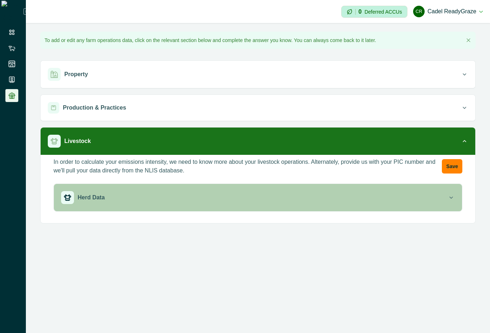
click at [325, 207] on button "Herd Data" at bounding box center [258, 197] width 408 height 27
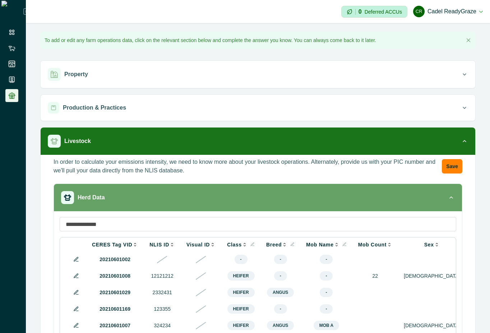
scroll to position [65, 0]
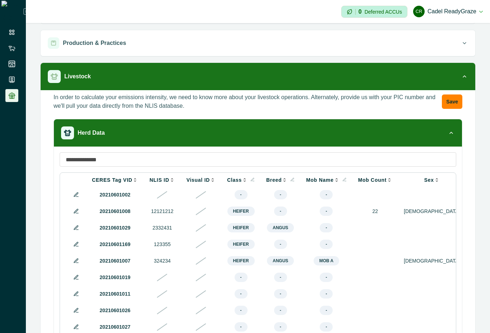
click at [343, 180] on icon at bounding box center [345, 180] width 4 height 4
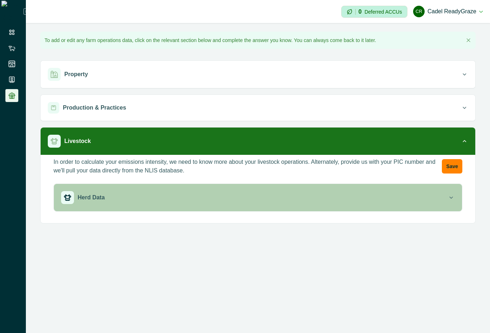
click at [354, 199] on div "Herd Data" at bounding box center [254, 197] width 387 height 13
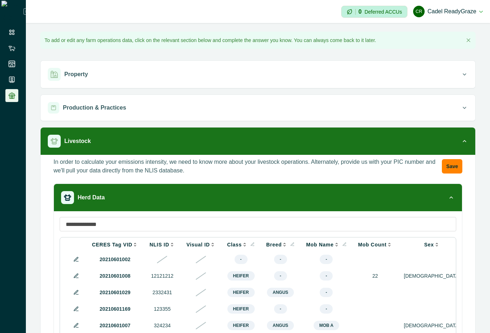
click at [343, 245] on icon at bounding box center [345, 244] width 4 height 4
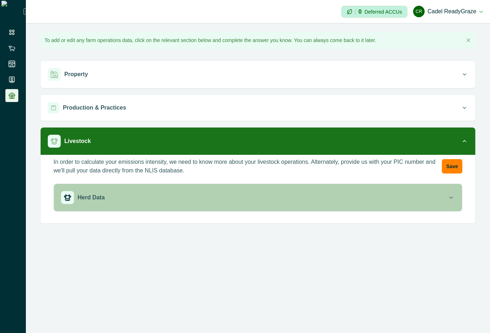
click at [299, 197] on div "Herd Data" at bounding box center [254, 197] width 387 height 13
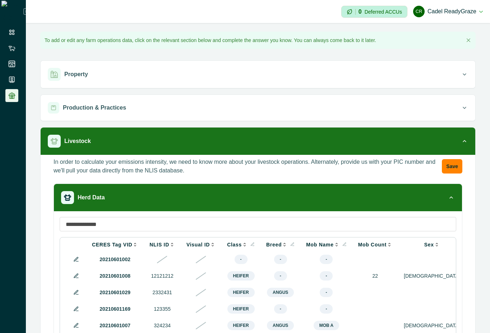
click at [343, 246] on button at bounding box center [345, 245] width 4 height 6
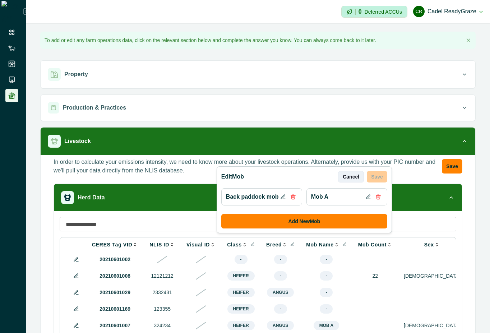
click at [355, 179] on button "Cancel" at bounding box center [351, 177] width 26 height 12
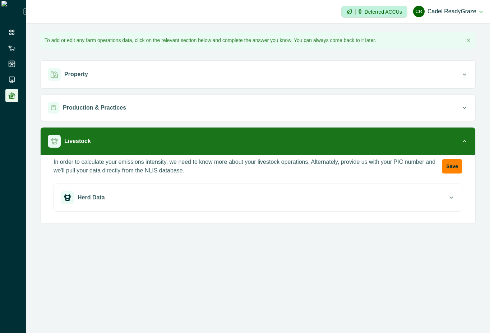
click at [336, 206] on button "Herd Data" at bounding box center [258, 197] width 408 height 27
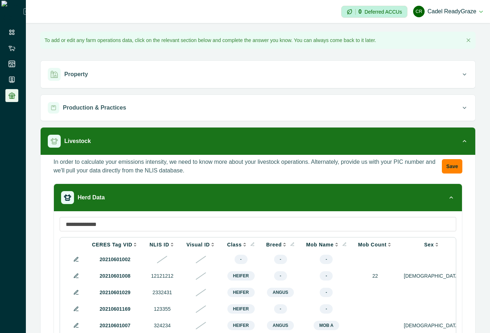
click at [250, 243] on icon at bounding box center [252, 244] width 4 height 4
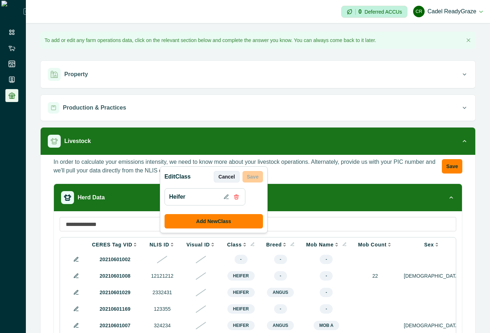
click at [230, 180] on button "Cancel" at bounding box center [227, 177] width 26 height 12
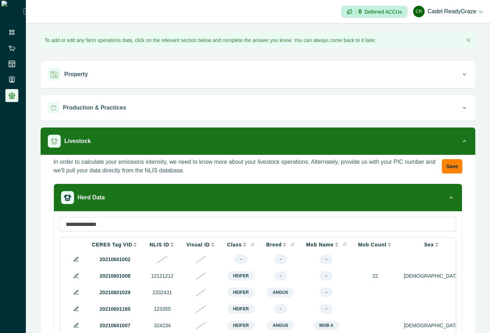
click at [291, 244] on icon at bounding box center [292, 244] width 3 height 3
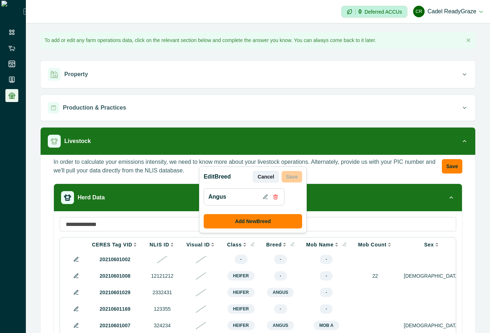
click at [270, 171] on button "Cancel" at bounding box center [266, 177] width 26 height 12
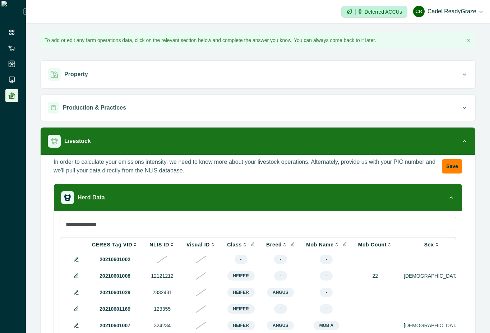
click at [343, 244] on icon at bounding box center [345, 244] width 4 height 4
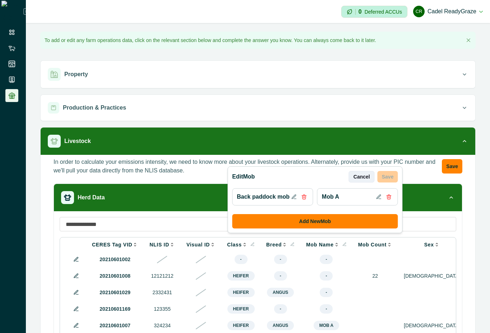
click at [367, 180] on button "Cancel" at bounding box center [362, 177] width 26 height 12
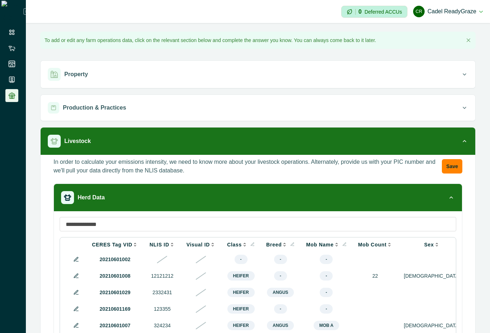
click at [250, 243] on icon at bounding box center [252, 244] width 4 height 4
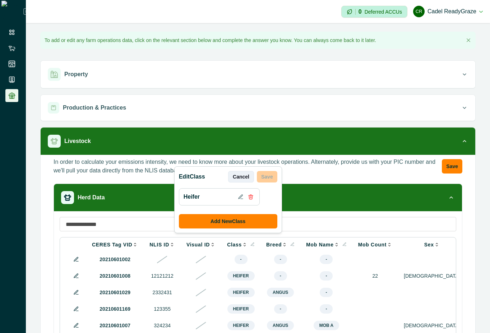
click at [244, 177] on button "Cancel" at bounding box center [241, 177] width 26 height 12
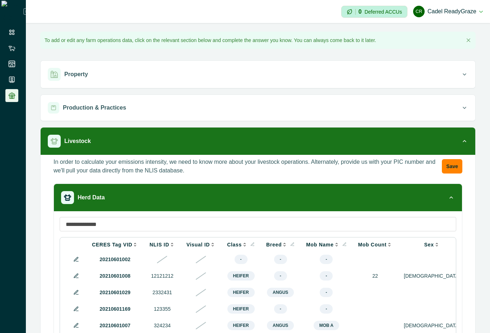
click at [343, 245] on icon at bounding box center [345, 244] width 4 height 4
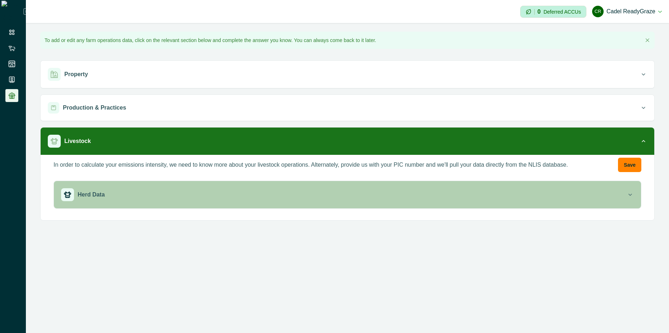
click at [358, 197] on div "Herd Data" at bounding box center [344, 194] width 566 height 13
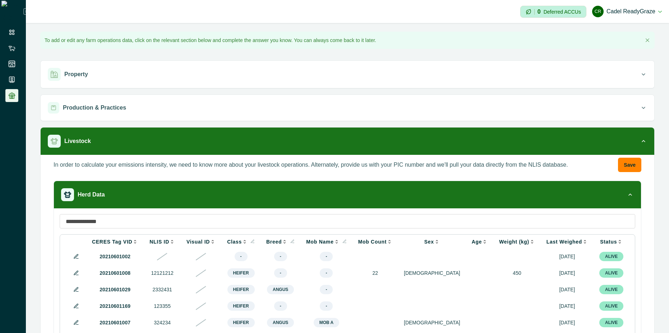
click at [343, 243] on icon at bounding box center [345, 241] width 4 height 4
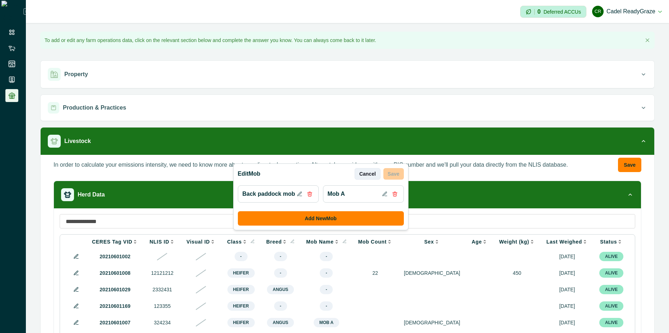
click at [363, 176] on button "Cancel" at bounding box center [368, 174] width 26 height 12
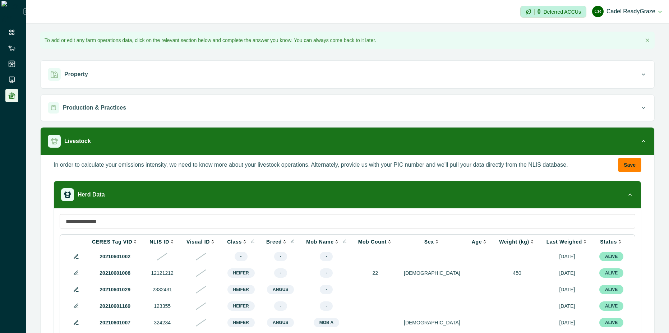
click at [290, 242] on icon at bounding box center [292, 241] width 4 height 4
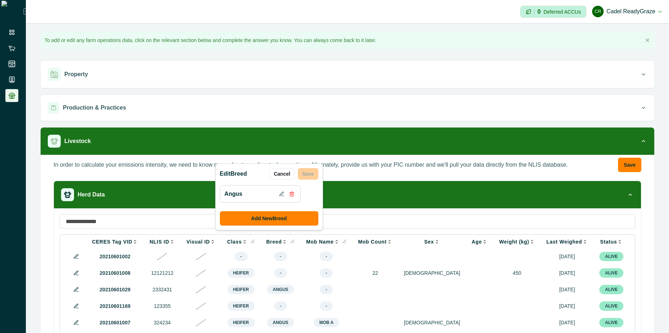
click at [363, 215] on input at bounding box center [348, 221] width 576 height 14
click at [289, 173] on button "Cancel" at bounding box center [282, 174] width 26 height 12
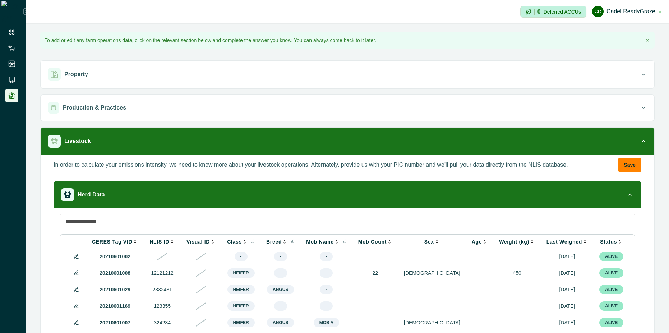
drag, startPoint x: 382, startPoint y: 33, endPoint x: 405, endPoint y: 248, distance: 215.8
click at [405, 248] on div "**********" at bounding box center [347, 236] width 643 height 427
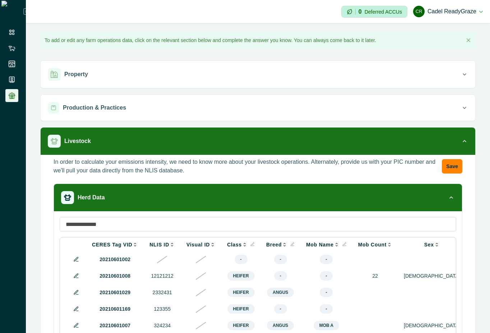
click at [343, 245] on icon at bounding box center [345, 244] width 4 height 4
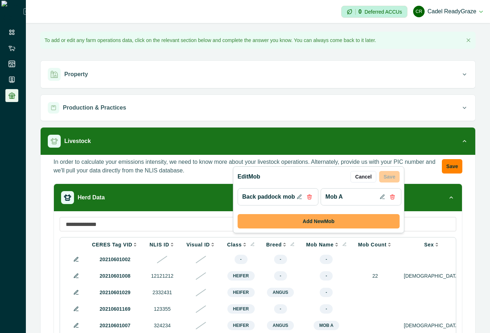
click at [335, 218] on button "Add New Mob" at bounding box center [319, 221] width 162 height 14
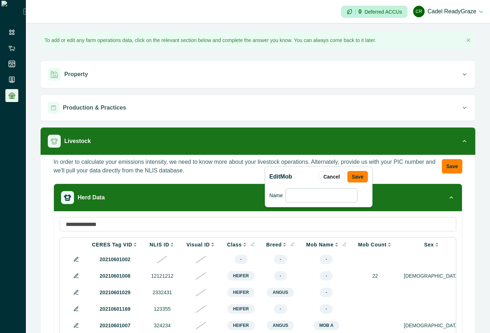
click at [331, 197] on input at bounding box center [322, 195] width 72 height 14
type input "********"
click at [362, 176] on button "Save" at bounding box center [358, 177] width 20 height 12
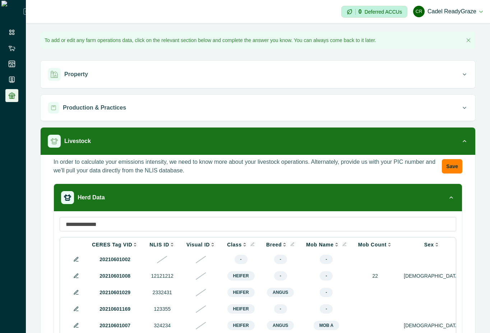
click at [343, 243] on icon at bounding box center [345, 244] width 4 height 4
click at [345, 246] on icon at bounding box center [346, 246] width 2 height 0
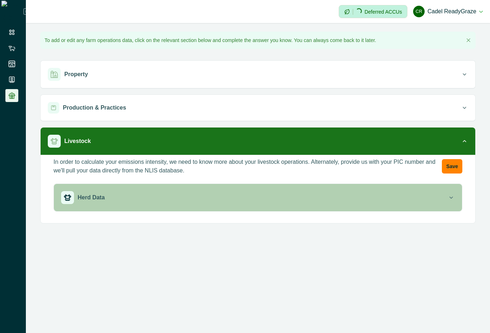
click at [332, 203] on div "Herd Data" at bounding box center [254, 197] width 387 height 13
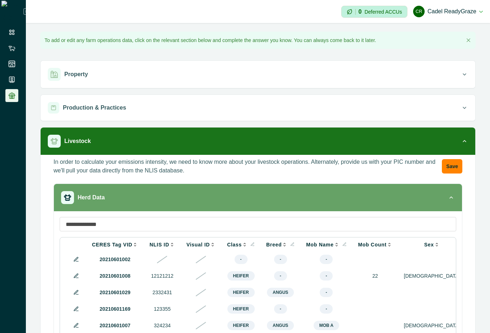
scroll to position [65, 0]
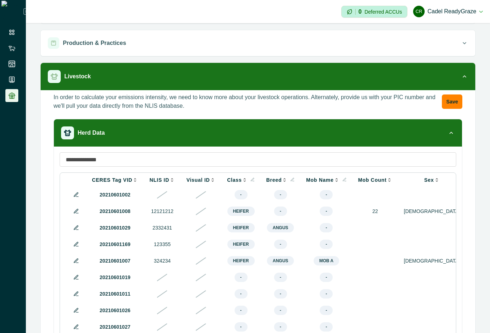
click at [343, 179] on icon at bounding box center [345, 180] width 4 height 4
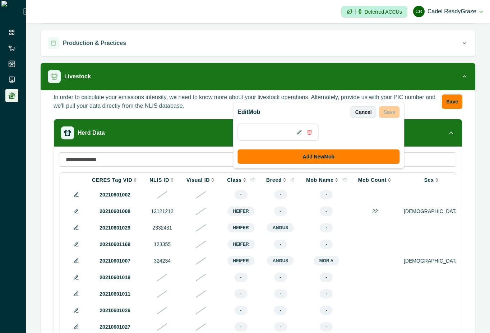
click at [364, 111] on button "Cancel" at bounding box center [364, 112] width 26 height 12
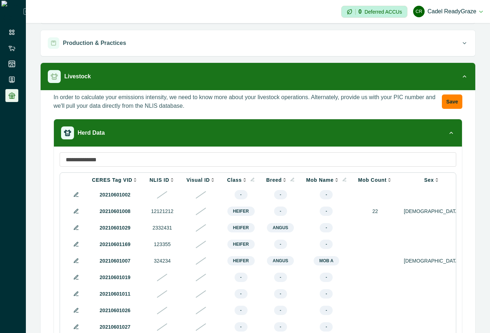
click at [243, 180] on div "Class" at bounding box center [241, 180] width 28 height 6
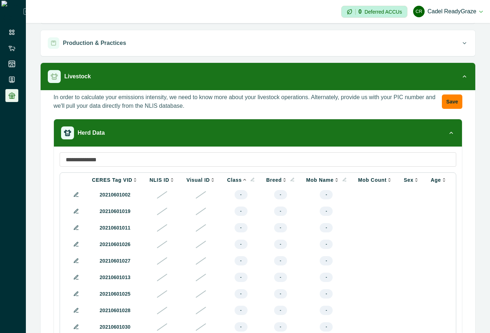
click at [248, 178] on th "Class" at bounding box center [240, 179] width 39 height 13
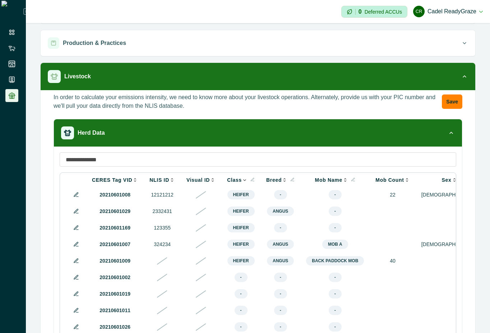
click at [250, 178] on icon at bounding box center [252, 180] width 4 height 4
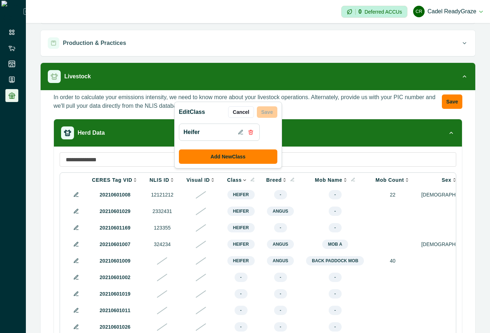
click at [330, 149] on div "Edit Class Cancel Save Heifer Add New Class CERES Tag VID NLIS ID Visual ID Cla…" at bounding box center [258, 261] width 408 height 229
click at [247, 110] on button "Cancel" at bounding box center [241, 112] width 26 height 12
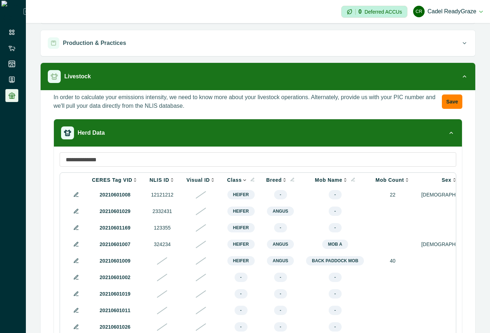
click at [351, 178] on icon at bounding box center [353, 180] width 4 height 4
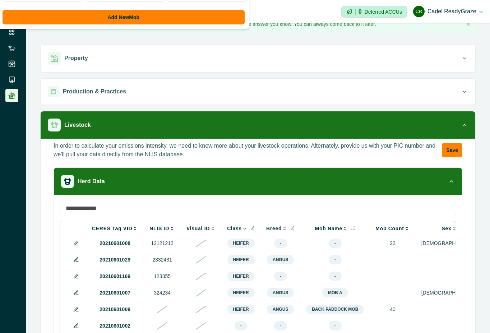
scroll to position [0, 0]
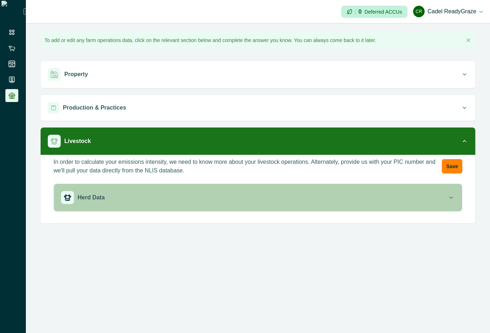
click at [361, 202] on div "Herd Data" at bounding box center [254, 197] width 387 height 13
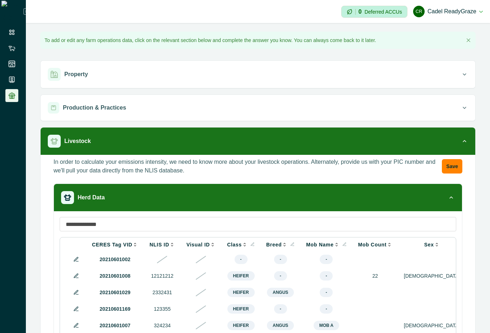
click at [251, 244] on icon at bounding box center [252, 244] width 3 height 3
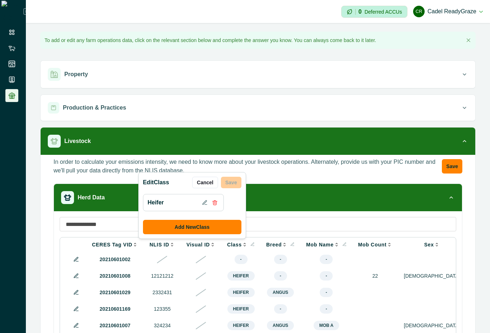
click at [265, 226] on input at bounding box center [258, 224] width 397 height 14
click at [209, 185] on button "Cancel" at bounding box center [205, 183] width 26 height 12
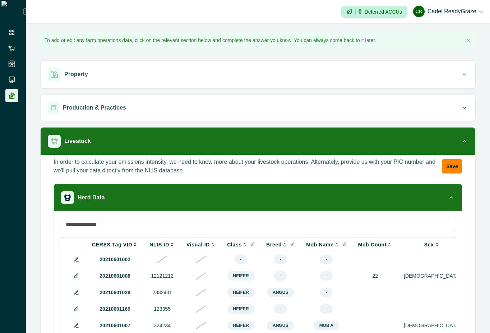
click at [343, 247] on button at bounding box center [345, 245] width 4 height 6
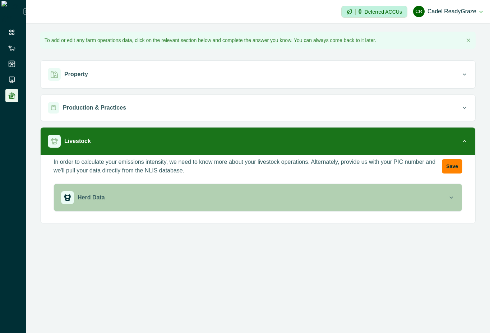
click at [448, 199] on icon "button" at bounding box center [451, 197] width 7 height 7
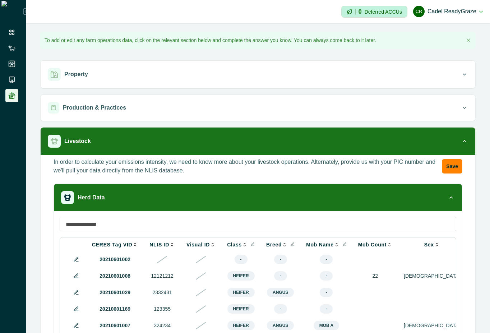
click at [343, 244] on icon at bounding box center [344, 244] width 3 height 3
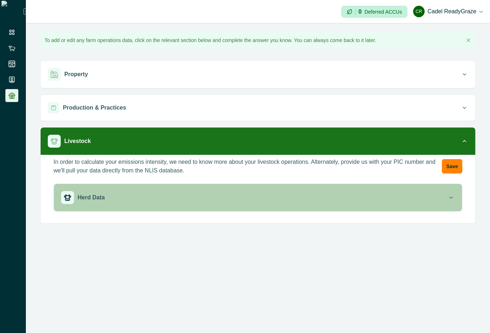
click at [294, 203] on div "Herd Data" at bounding box center [254, 197] width 387 height 13
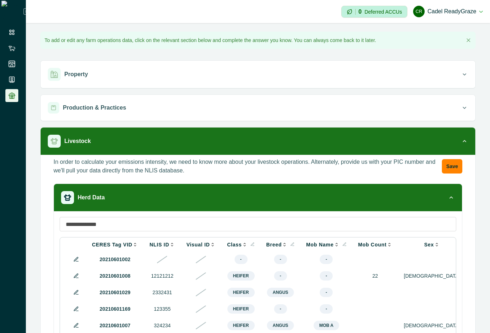
click at [343, 244] on icon at bounding box center [345, 244] width 4 height 4
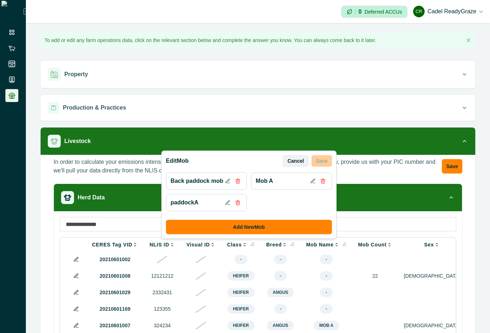
click at [298, 156] on button "Cancel" at bounding box center [296, 161] width 26 height 12
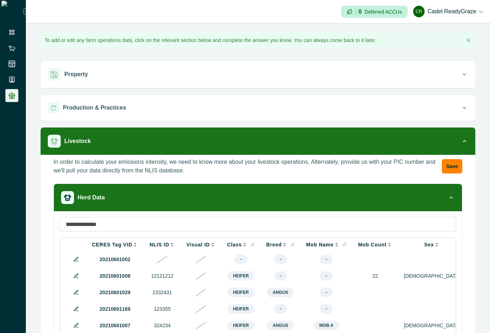
click at [343, 243] on icon at bounding box center [345, 244] width 4 height 4
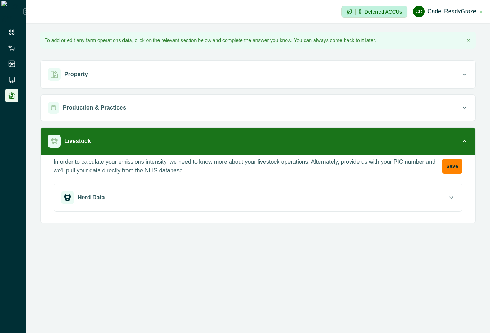
click at [285, 203] on div "Herd Data" at bounding box center [254, 197] width 387 height 13
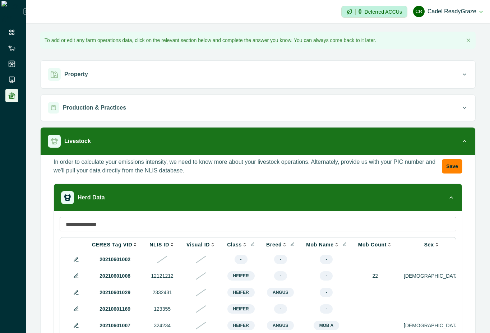
click at [343, 242] on icon at bounding box center [345, 244] width 4 height 4
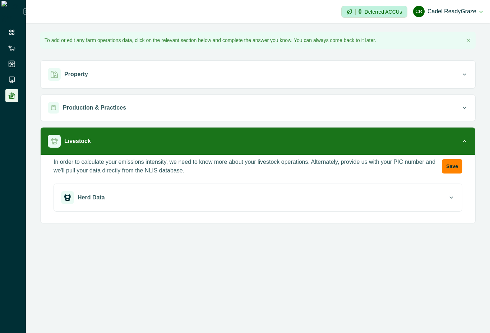
click at [271, 201] on div "Herd Data" at bounding box center [254, 197] width 387 height 13
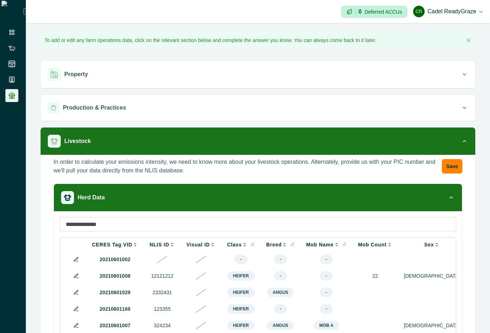
click at [333, 244] on div "Mob Name" at bounding box center [326, 245] width 40 height 6
click at [343, 242] on icon at bounding box center [345, 244] width 4 height 4
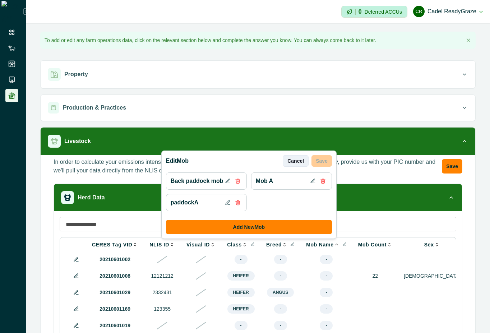
click at [289, 160] on button "Cancel" at bounding box center [296, 161] width 26 height 12
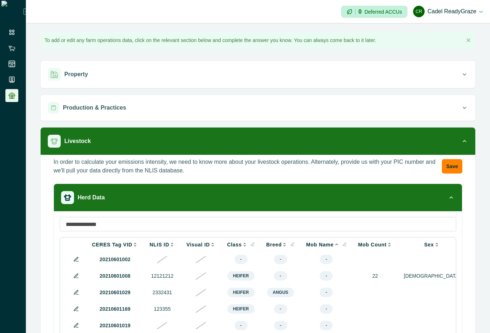
click at [291, 244] on icon at bounding box center [292, 244] width 3 height 3
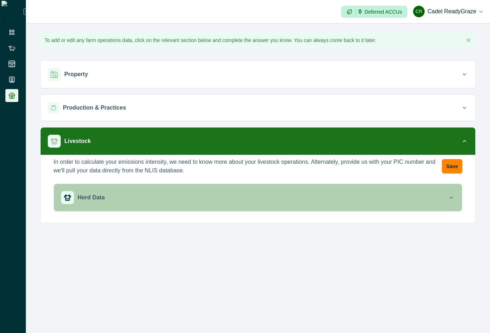
click at [348, 190] on button "Herd Data" at bounding box center [258, 197] width 408 height 27
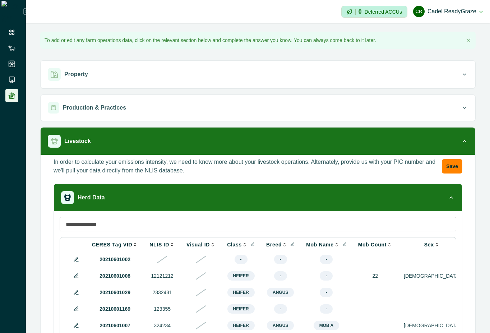
click at [250, 245] on icon at bounding box center [252, 244] width 4 height 4
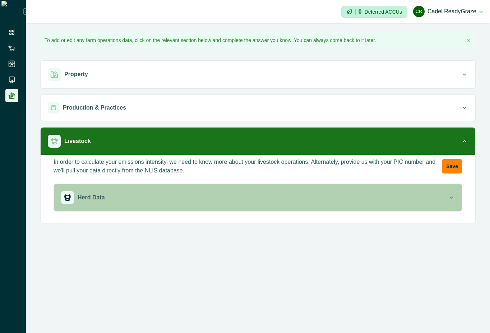
click at [258, 202] on div "Herd Data" at bounding box center [254, 197] width 387 height 13
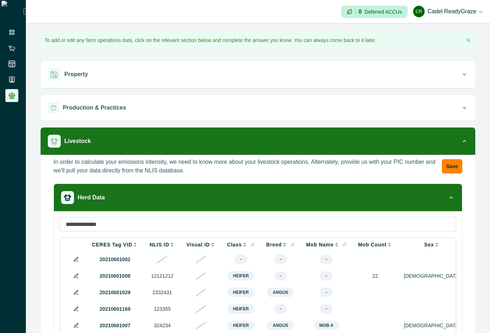
click at [343, 244] on icon at bounding box center [345, 244] width 4 height 4
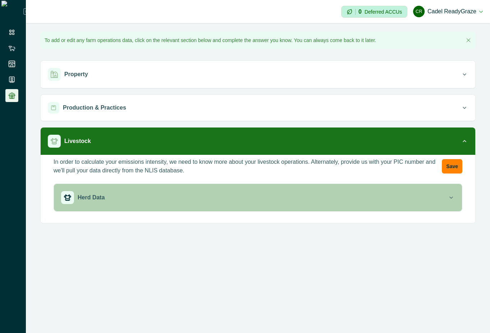
click at [329, 204] on button "Herd Data" at bounding box center [258, 197] width 408 height 27
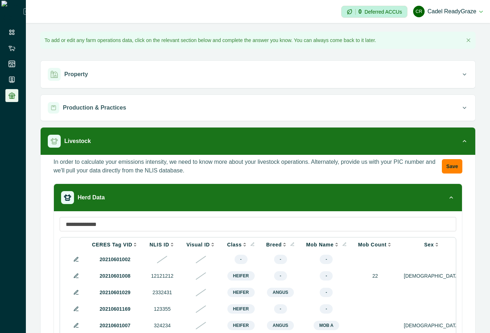
click at [343, 245] on icon at bounding box center [345, 244] width 4 height 4
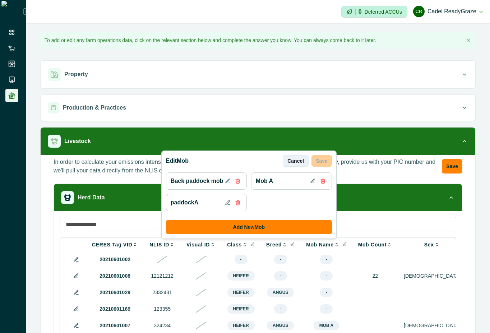
click at [292, 162] on button "Cancel" at bounding box center [296, 161] width 26 height 12
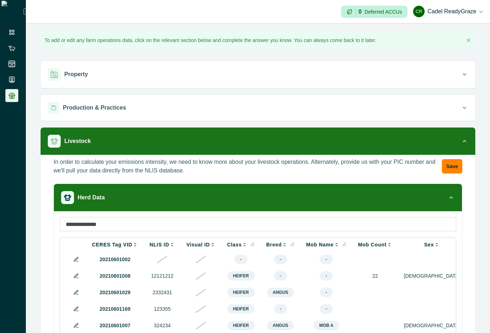
click at [335, 240] on th "Mob Name" at bounding box center [326, 244] width 52 height 13
click at [343, 244] on icon at bounding box center [345, 244] width 4 height 4
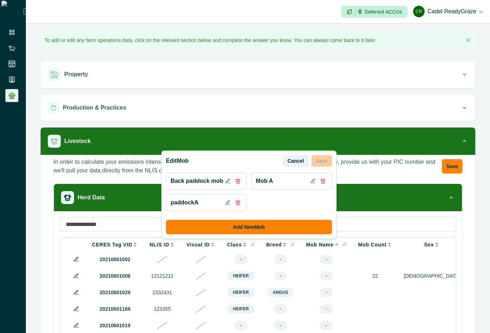
click at [300, 166] on button "Cancel" at bounding box center [296, 161] width 26 height 12
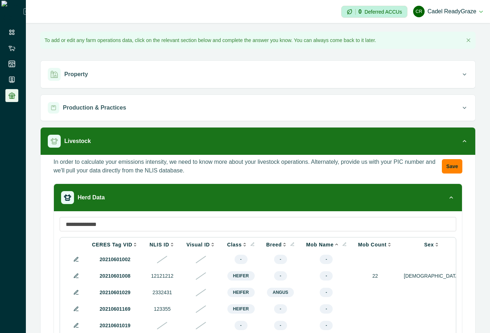
click at [250, 242] on icon at bounding box center [252, 244] width 4 height 4
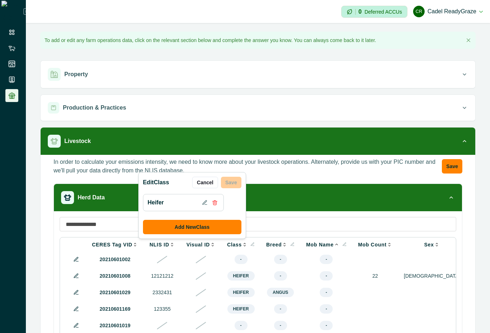
click at [250, 242] on icon at bounding box center [252, 244] width 4 height 4
click at [263, 213] on div "Edit Class Cancel Save Heifer Add New Class CERES Tag VID NLIS ID Visual ID Cla…" at bounding box center [258, 325] width 408 height 229
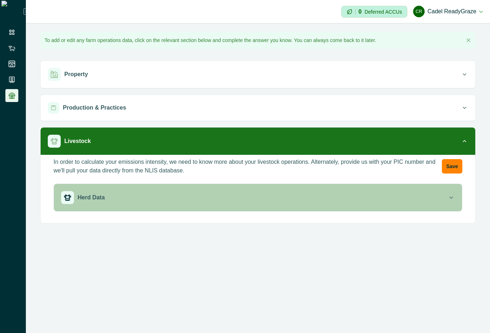
click at [375, 199] on div "Herd Data" at bounding box center [254, 197] width 387 height 13
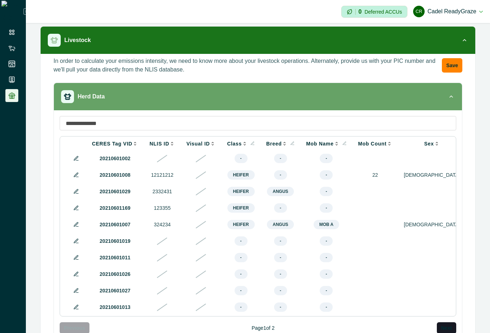
scroll to position [129, 0]
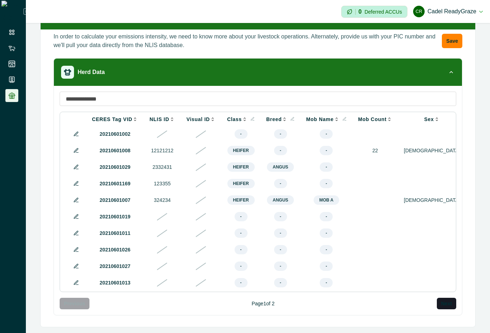
click at [343, 117] on icon at bounding box center [345, 119] width 4 height 4
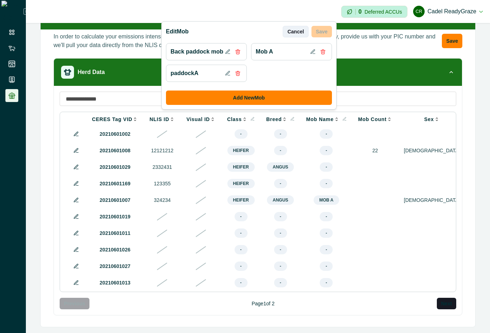
click at [299, 28] on button "Cancel" at bounding box center [296, 32] width 26 height 12
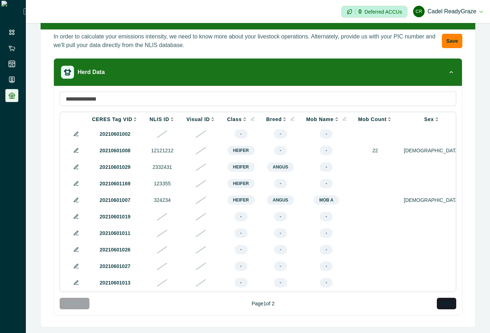
click at [290, 117] on icon at bounding box center [292, 119] width 4 height 4
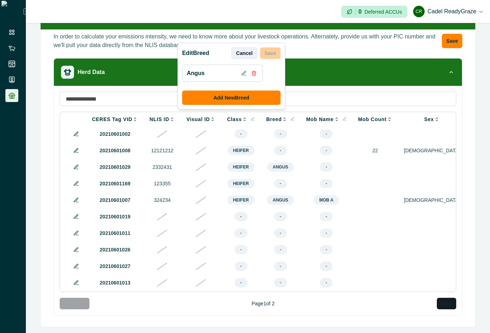
click at [251, 55] on button "Cancel" at bounding box center [244, 53] width 26 height 12
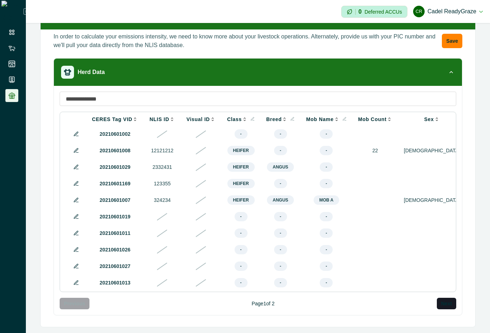
click at [343, 117] on button at bounding box center [345, 119] width 4 height 6
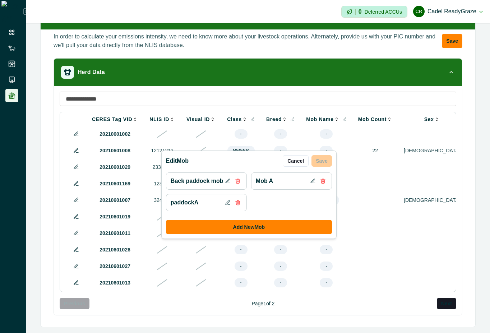
scroll to position [0, 0]
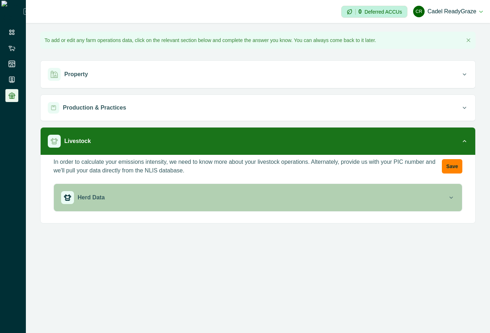
click at [417, 195] on div "Herd Data" at bounding box center [254, 197] width 387 height 13
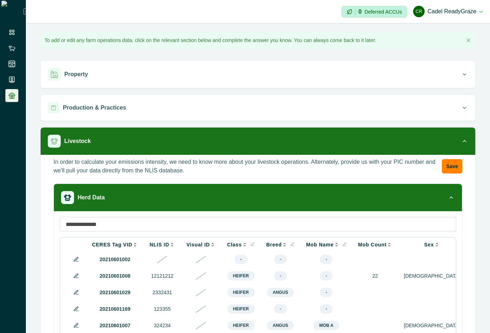
click at [345, 246] on icon at bounding box center [346, 246] width 2 height 0
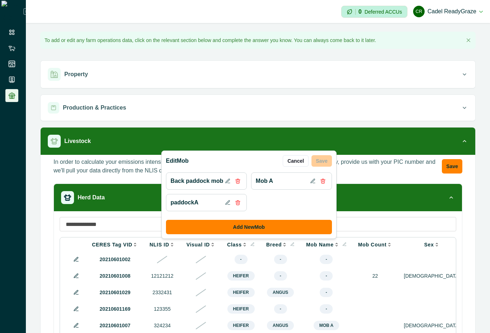
scroll to position [134, 0]
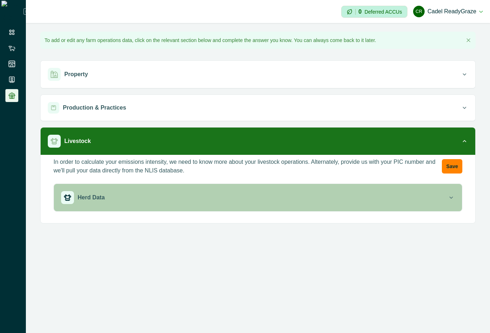
click at [406, 206] on button "Herd Data" at bounding box center [258, 197] width 408 height 27
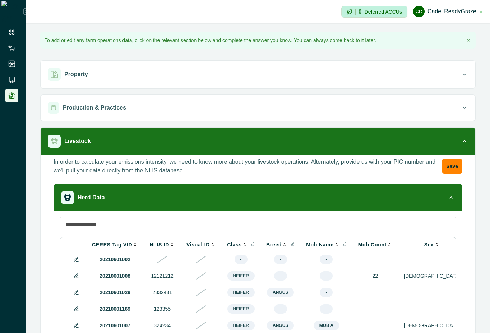
click at [339, 246] on th "Mob Name" at bounding box center [326, 244] width 52 height 13
click at [343, 243] on icon at bounding box center [344, 244] width 3 height 3
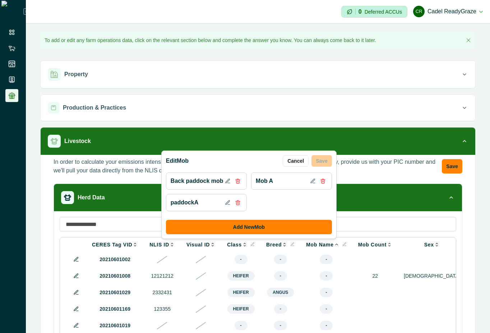
click at [303, 153] on div "Edit Mob Cancel Save Back paddock mob Mob A paddockA Add New Mob" at bounding box center [248, 195] width 175 height 88
click at [298, 162] on button "Cancel" at bounding box center [296, 161] width 26 height 12
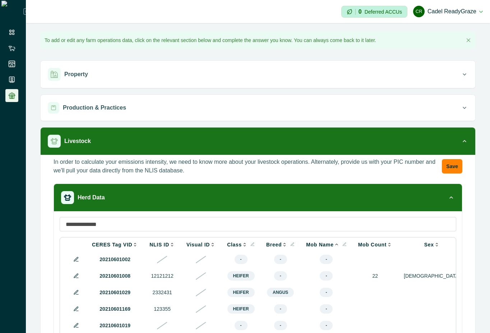
click at [343, 244] on icon at bounding box center [345, 244] width 4 height 4
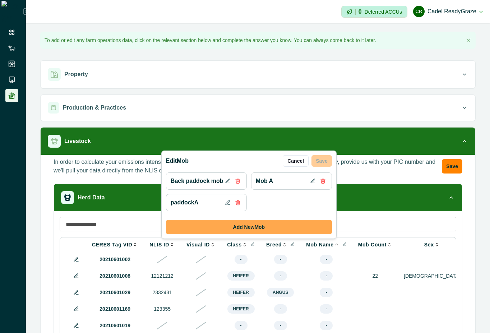
click at [277, 222] on button "Add New Mob" at bounding box center [249, 227] width 166 height 14
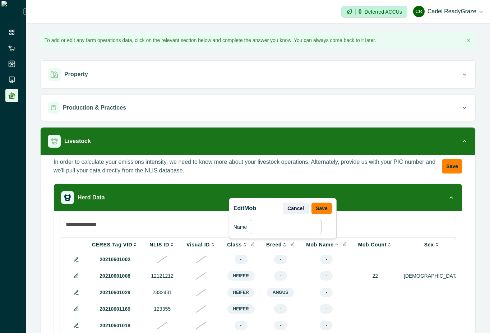
click at [297, 210] on button "Cancel" at bounding box center [296, 209] width 26 height 12
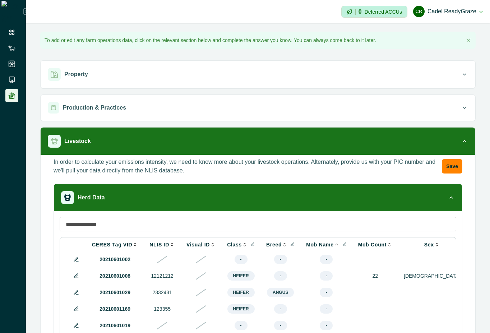
click at [343, 246] on icon at bounding box center [345, 244] width 4 height 4
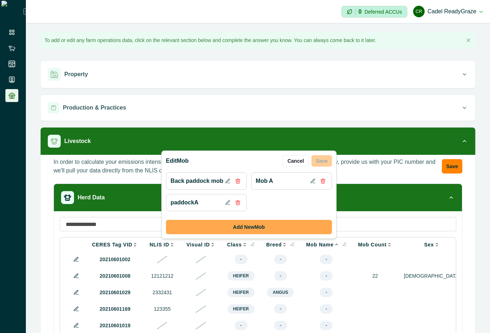
click at [317, 232] on button "Add New Mob" at bounding box center [249, 227] width 166 height 14
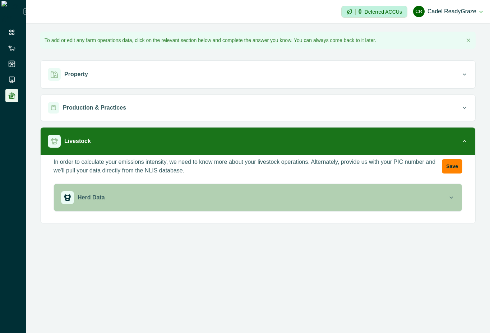
click at [418, 200] on div "Herd Data" at bounding box center [254, 197] width 387 height 13
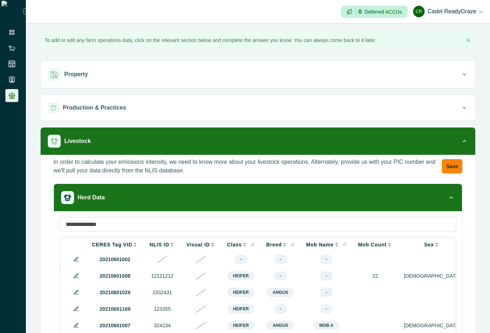
click at [343, 245] on icon at bounding box center [344, 244] width 3 height 3
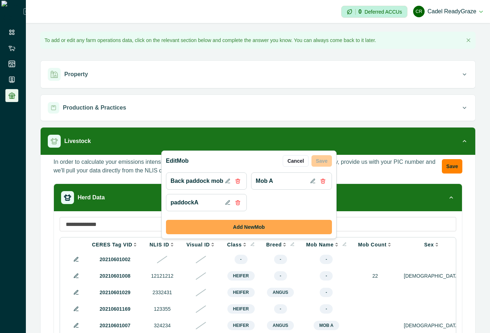
click at [313, 227] on button "Add New Mob" at bounding box center [249, 227] width 166 height 14
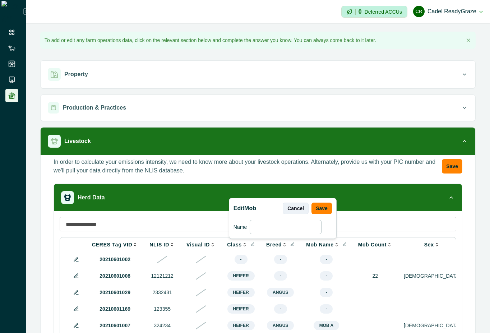
click at [298, 210] on button "Cancel" at bounding box center [296, 209] width 26 height 12
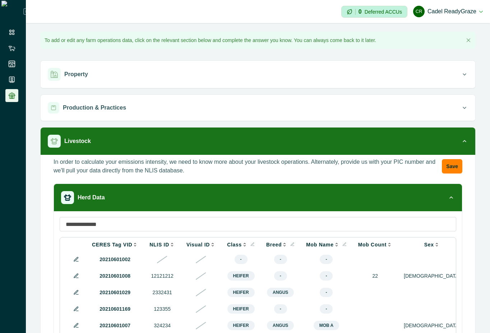
click at [343, 244] on icon at bounding box center [345, 244] width 4 height 4
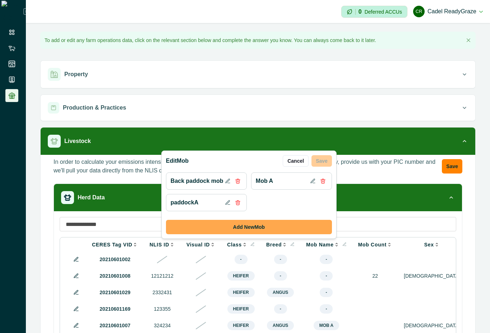
click at [279, 224] on button "Add New Mob" at bounding box center [249, 227] width 166 height 14
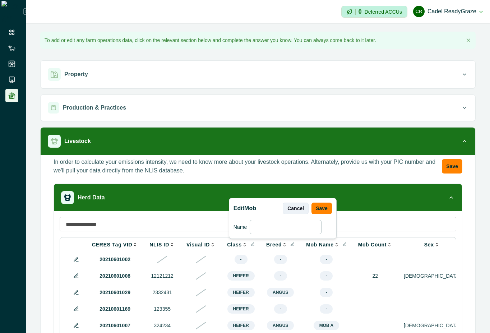
click at [294, 207] on button "Cancel" at bounding box center [296, 209] width 26 height 12
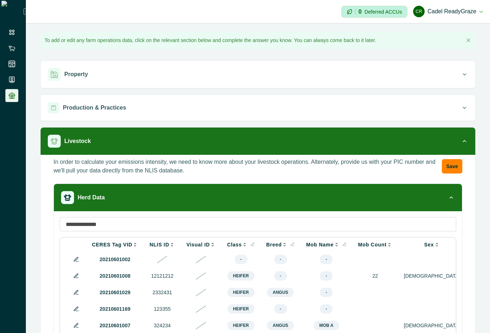
click at [250, 243] on icon at bounding box center [252, 244] width 4 height 4
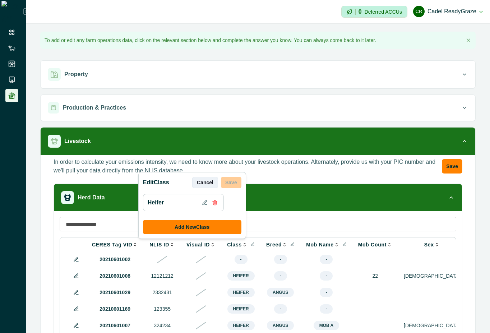
click at [212, 181] on button "Cancel" at bounding box center [205, 183] width 26 height 12
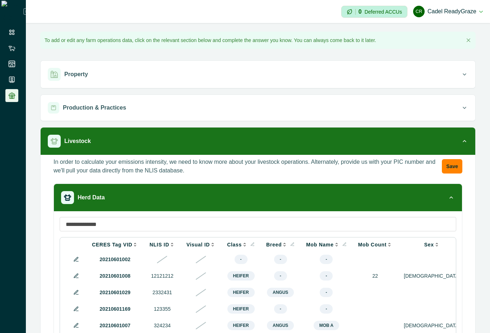
click at [343, 245] on icon at bounding box center [345, 244] width 4 height 4
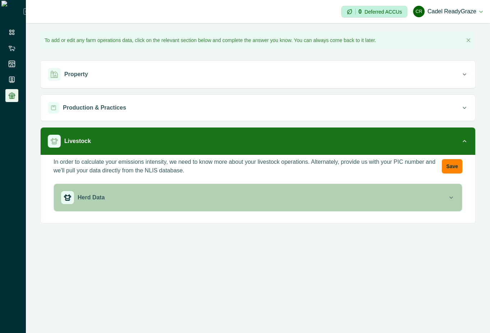
click at [425, 189] on button "Herd Data" at bounding box center [258, 197] width 408 height 27
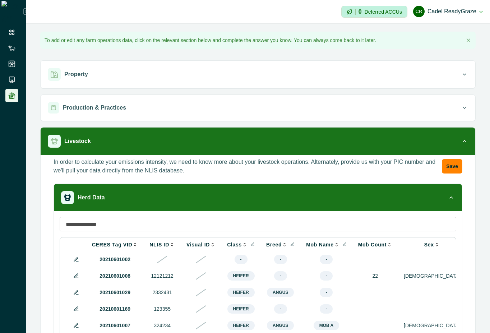
click at [343, 243] on icon at bounding box center [344, 244] width 3 height 3
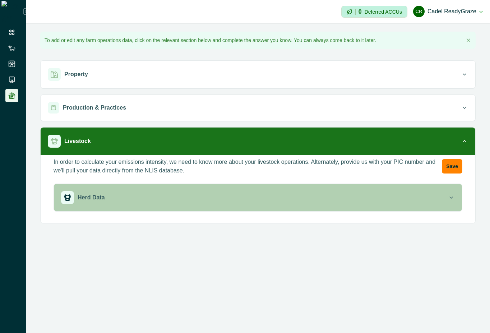
click at [326, 188] on button "Herd Data" at bounding box center [258, 197] width 408 height 27
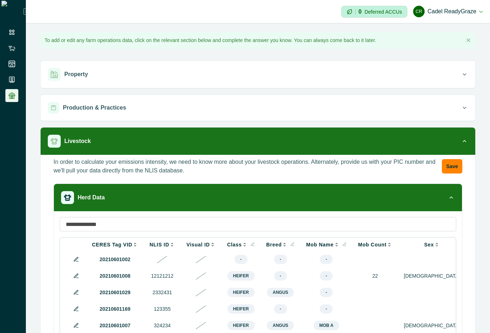
click at [250, 244] on icon at bounding box center [252, 244] width 4 height 4
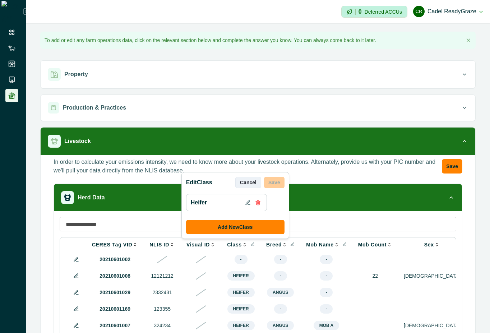
click at [249, 179] on button "Cancel" at bounding box center [248, 183] width 26 height 12
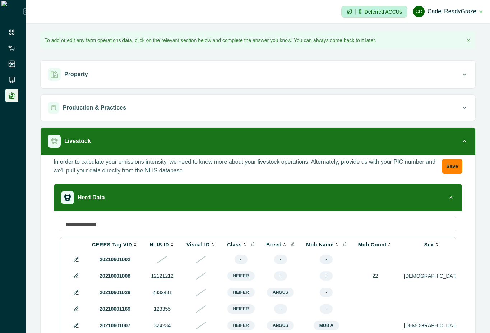
click at [343, 244] on icon at bounding box center [344, 244] width 3 height 3
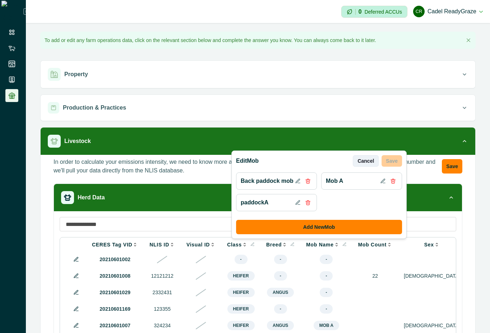
click at [367, 159] on button "Cancel" at bounding box center [366, 161] width 26 height 12
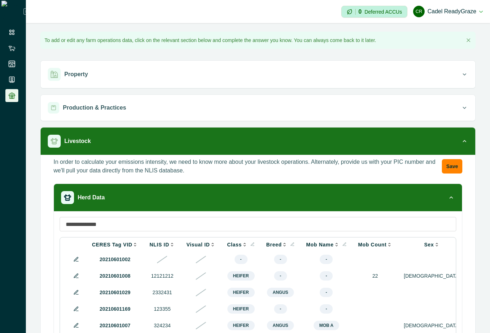
click at [343, 242] on icon at bounding box center [345, 244] width 4 height 4
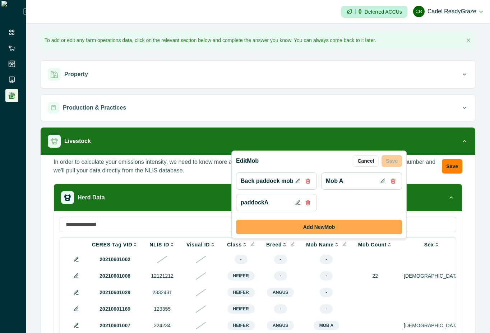
click at [332, 226] on button "Add New Mob" at bounding box center [319, 227] width 166 height 14
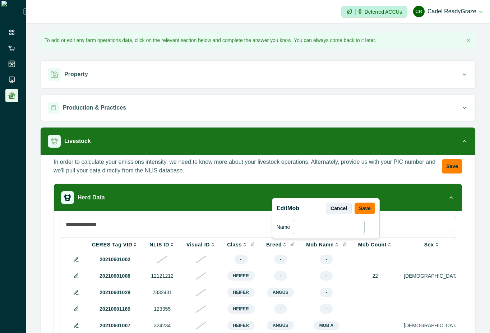
click at [342, 210] on button "Cancel" at bounding box center [339, 209] width 26 height 12
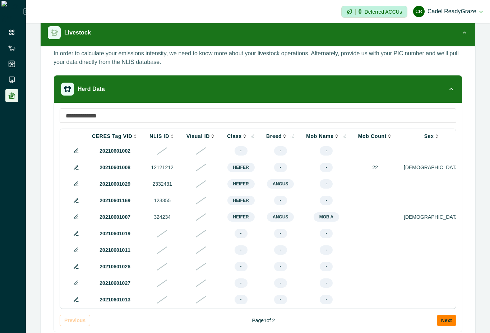
scroll to position [134, 0]
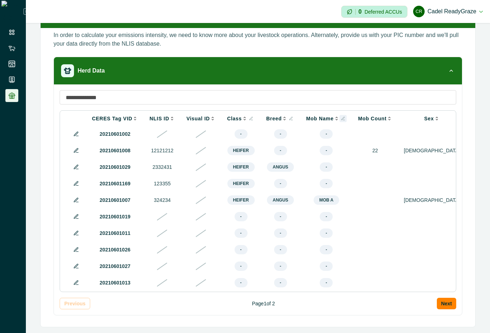
click at [341, 116] on icon at bounding box center [343, 118] width 4 height 4
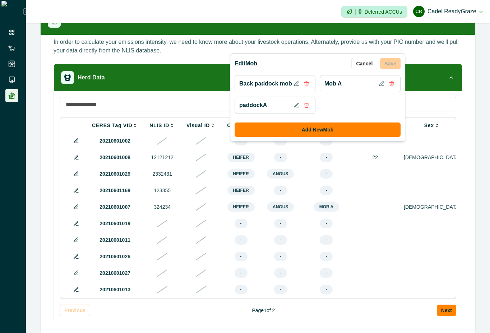
scroll to position [135, 0]
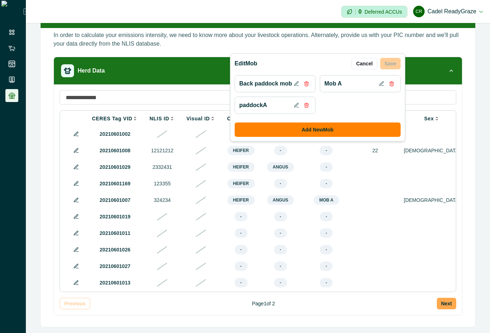
click at [440, 301] on button "Next" at bounding box center [446, 304] width 19 height 12
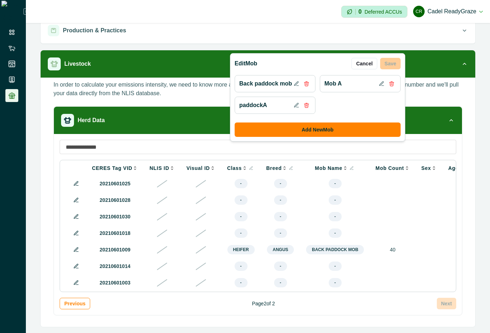
scroll to position [84, 0]
click at [368, 65] on button "Cancel" at bounding box center [364, 64] width 26 height 12
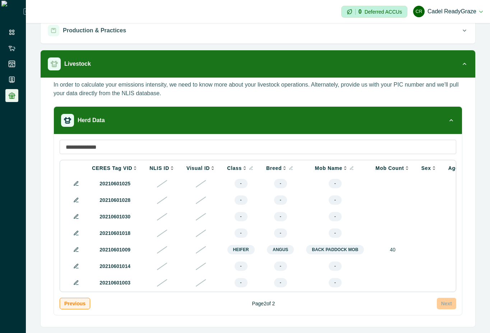
click at [81, 303] on button "Previous" at bounding box center [75, 304] width 31 height 12
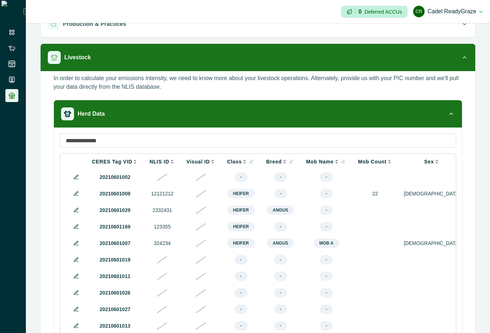
scroll to position [135, 0]
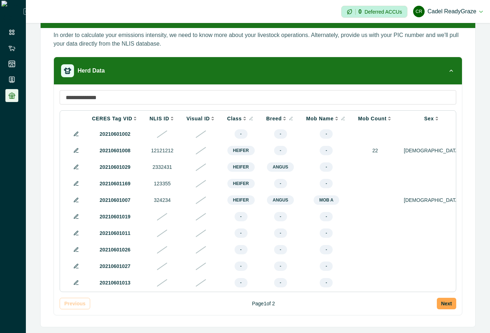
click at [437, 304] on button "Next" at bounding box center [446, 304] width 19 height 12
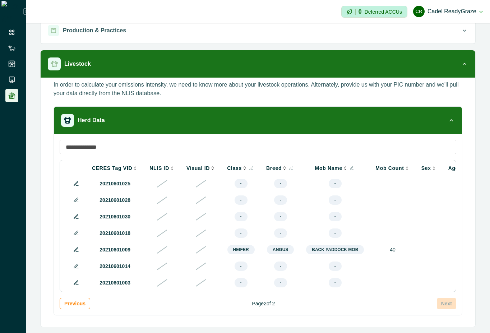
scroll to position [84, 0]
click at [73, 302] on button "Previous" at bounding box center [75, 304] width 31 height 12
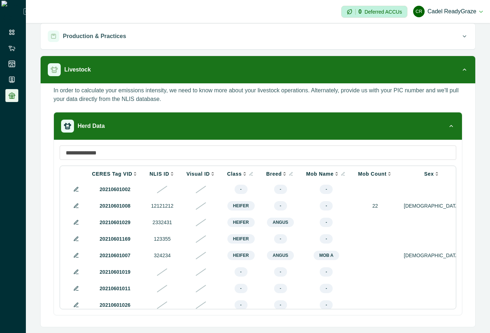
scroll to position [47, 0]
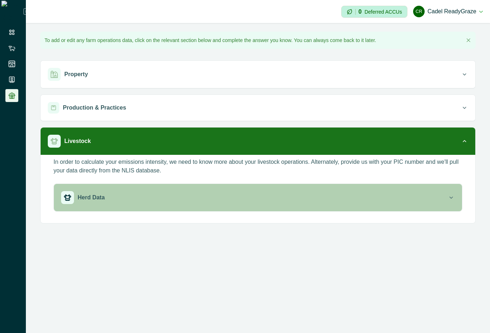
click at [315, 192] on div "Herd Data" at bounding box center [254, 197] width 387 height 13
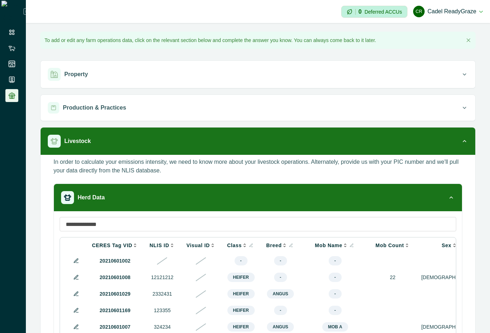
scroll to position [72, 0]
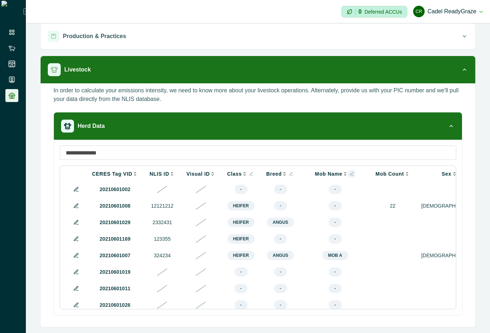
click at [350, 174] on icon at bounding box center [352, 174] width 4 height 4
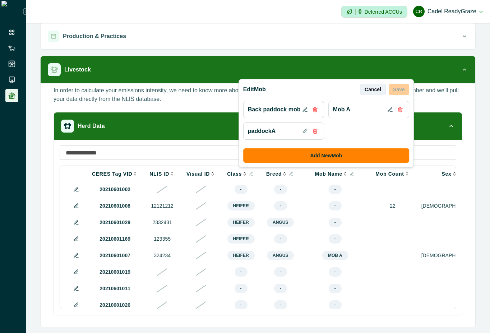
click at [369, 92] on button "Cancel" at bounding box center [373, 90] width 26 height 12
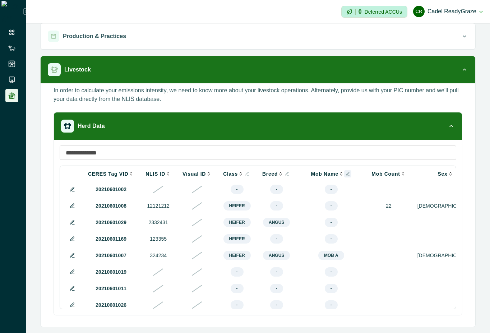
click at [346, 174] on icon at bounding box center [348, 174] width 4 height 4
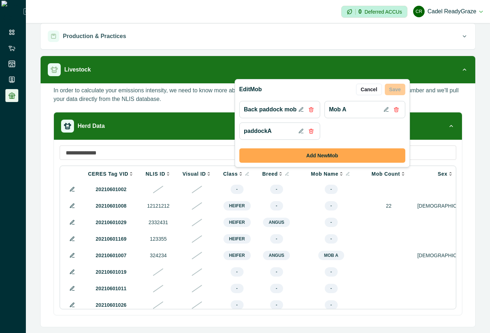
click at [351, 152] on button "Add New Mob" at bounding box center [322, 155] width 166 height 14
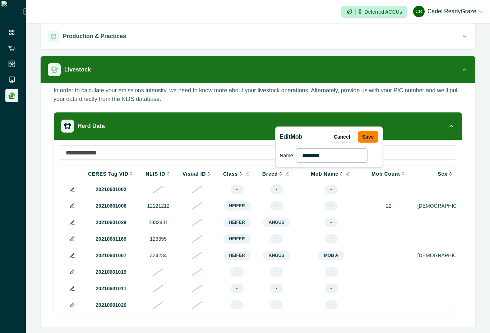
type input "********"
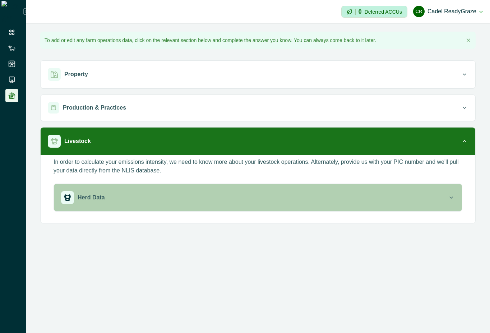
click at [303, 192] on div "Herd Data" at bounding box center [254, 197] width 387 height 13
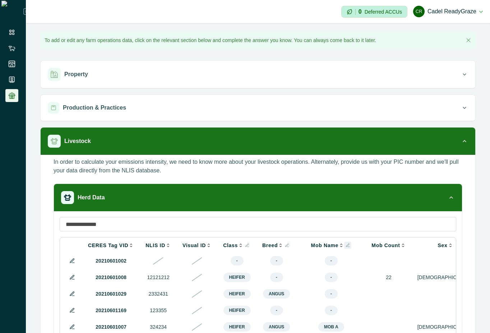
click at [346, 247] on icon at bounding box center [348, 245] width 4 height 4
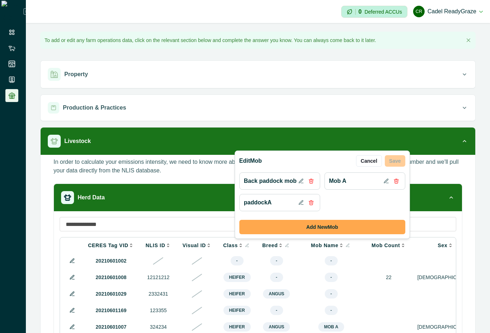
click at [336, 228] on button "Add New Mob" at bounding box center [322, 227] width 166 height 14
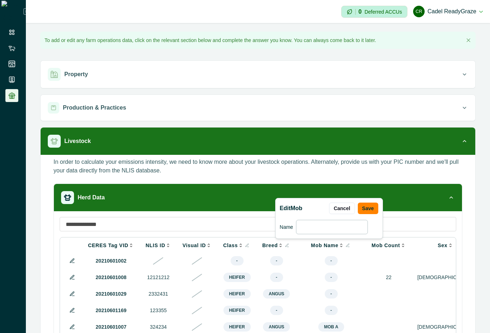
click at [330, 227] on input at bounding box center [332, 227] width 72 height 14
type input "********"
click at [367, 210] on button "Save" at bounding box center [368, 209] width 20 height 12
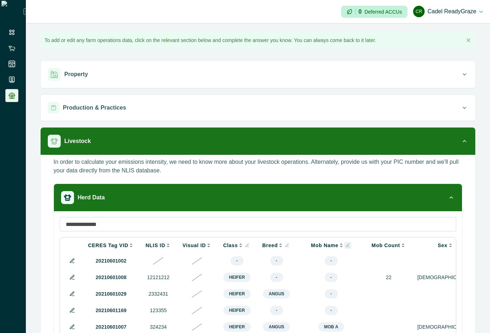
click at [346, 244] on icon at bounding box center [348, 245] width 4 height 4
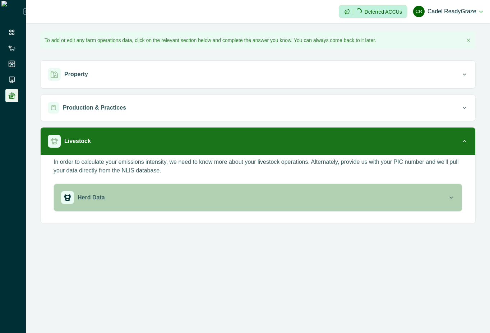
click at [327, 198] on div "Herd Data" at bounding box center [254, 197] width 387 height 13
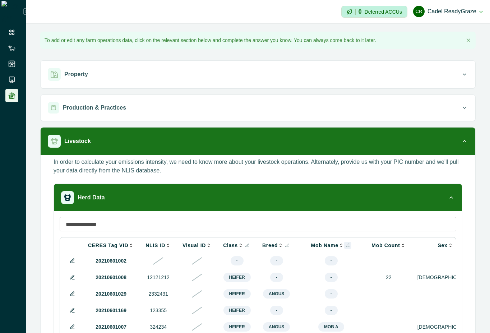
click at [346, 245] on icon at bounding box center [347, 245] width 3 height 3
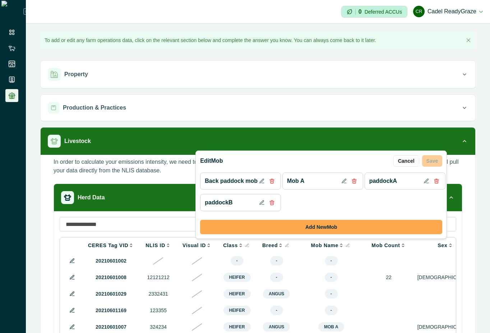
click at [370, 222] on button "Add New Mob" at bounding box center [321, 227] width 242 height 14
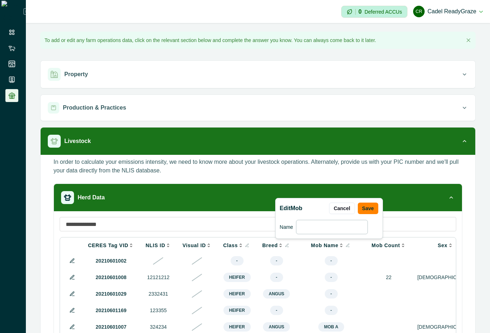
click at [348, 224] on input at bounding box center [332, 227] width 72 height 14
type input "********"
click at [365, 210] on button "Save" at bounding box center [368, 209] width 20 height 12
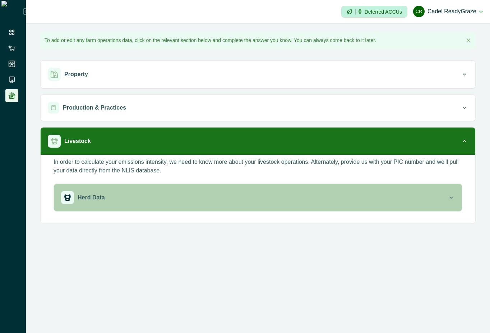
click at [328, 198] on div "Herd Data" at bounding box center [254, 197] width 387 height 13
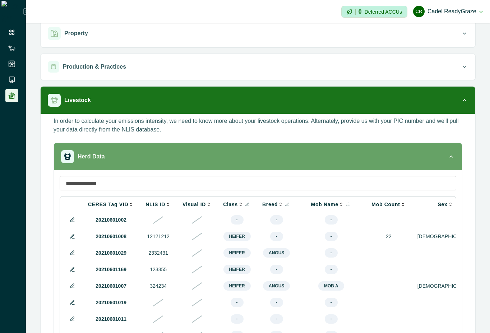
scroll to position [65, 0]
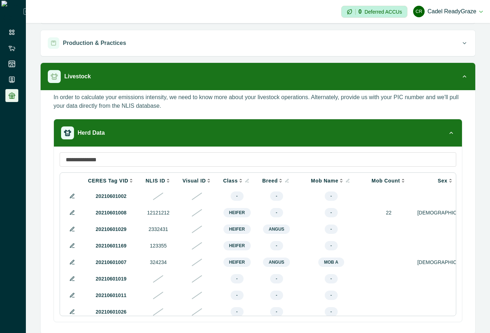
click at [73, 198] on icon at bounding box center [72, 196] width 6 height 6
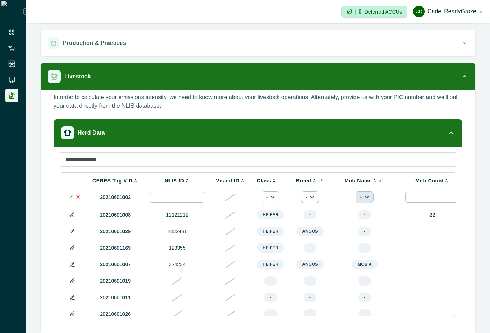
click at [356, 197] on button "-" at bounding box center [365, 198] width 18 height 12
click at [373, 254] on button "paddockB" at bounding box center [374, 256] width 38 height 11
click at [70, 198] on icon at bounding box center [71, 197] width 6 height 6
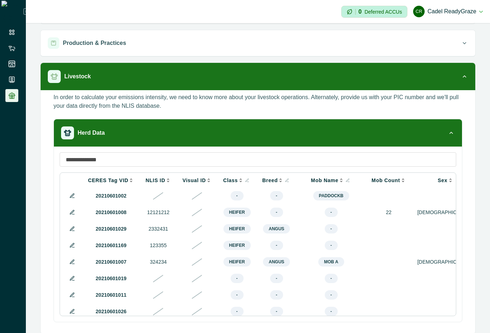
scroll to position [0, 0]
click at [346, 181] on icon at bounding box center [348, 181] width 4 height 4
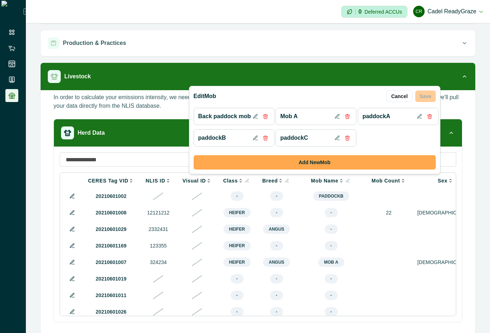
click at [330, 164] on button "Add New Mob" at bounding box center [315, 162] width 242 height 14
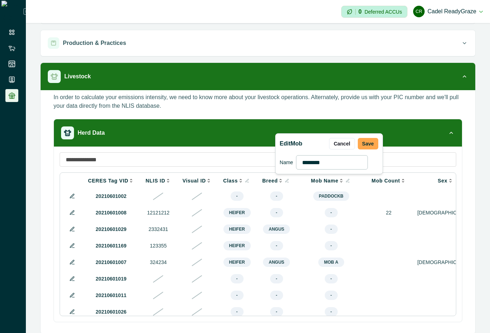
type input "********"
click at [370, 141] on button "Save" at bounding box center [368, 144] width 20 height 12
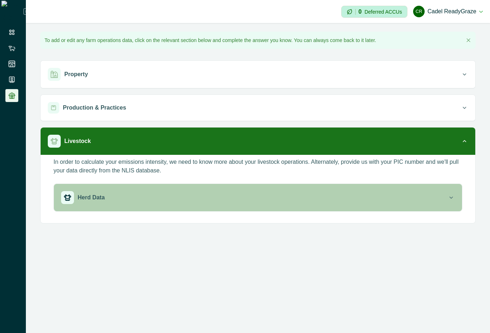
click at [356, 198] on div "Herd Data" at bounding box center [254, 197] width 387 height 13
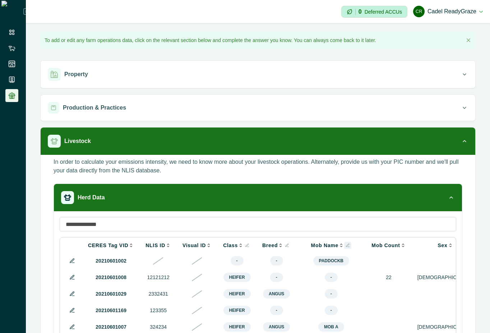
click at [344, 248] on button at bounding box center [347, 245] width 7 height 7
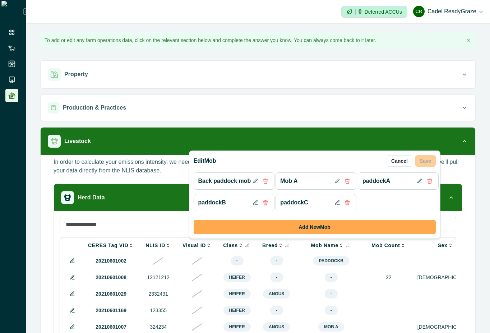
click at [339, 224] on button "Add New Mob" at bounding box center [315, 227] width 242 height 14
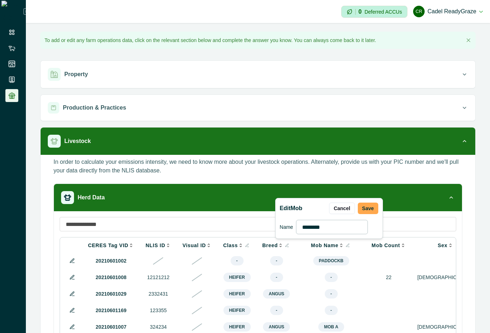
type input "********"
click at [373, 210] on button "Save" at bounding box center [368, 209] width 20 height 12
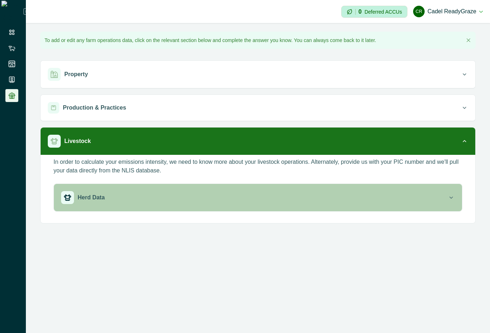
click at [361, 210] on button "Herd Data" at bounding box center [258, 197] width 408 height 27
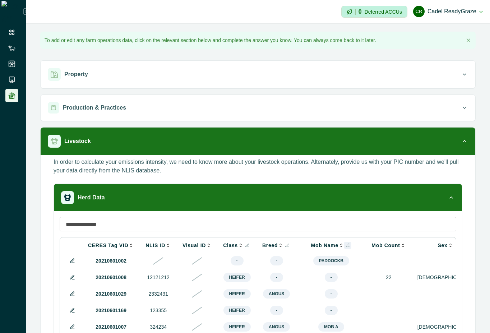
click at [346, 244] on icon at bounding box center [347, 245] width 3 height 3
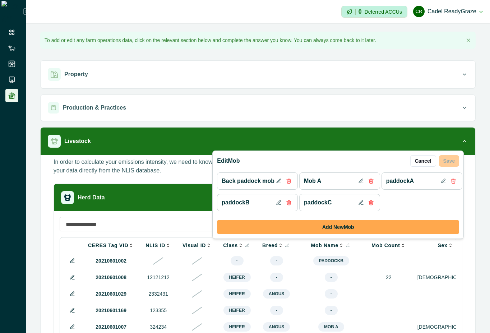
click at [358, 226] on button "Add New Mob" at bounding box center [338, 227] width 242 height 14
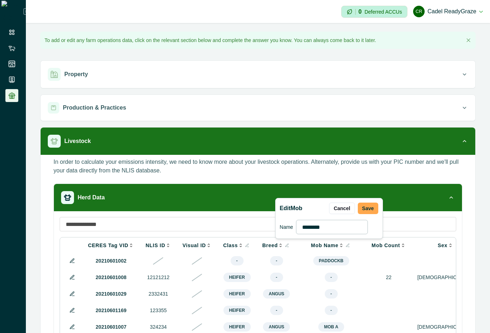
type input "********"
click at [369, 210] on button "Save" at bounding box center [368, 209] width 20 height 12
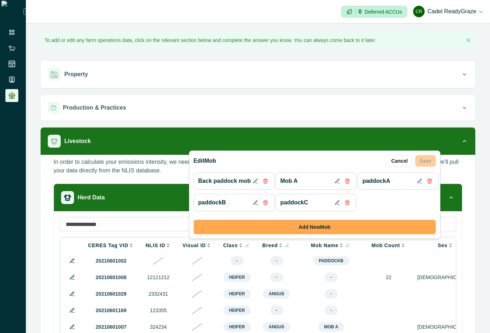
click at [367, 225] on button "Add New Mob" at bounding box center [315, 227] width 242 height 14
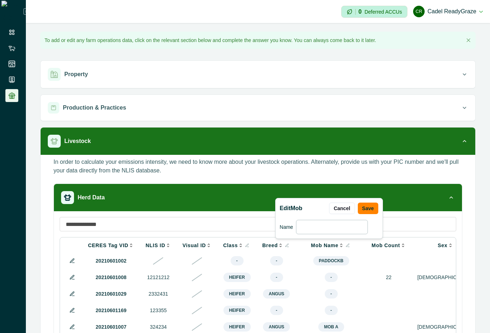
click at [342, 224] on input at bounding box center [332, 227] width 72 height 14
type input "********"
click at [373, 206] on button "Save" at bounding box center [368, 209] width 20 height 12
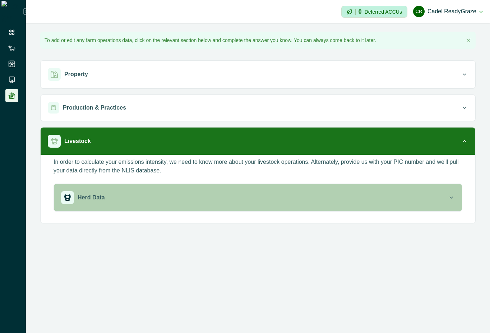
click at [373, 198] on div "Herd Data" at bounding box center [254, 197] width 387 height 13
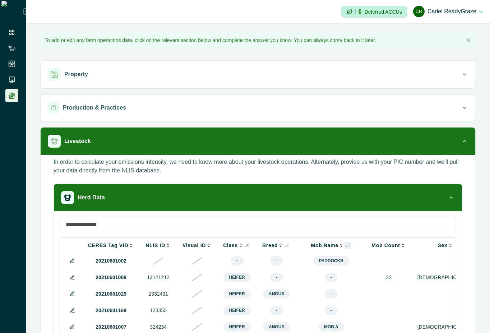
click at [346, 245] on icon at bounding box center [348, 245] width 4 height 4
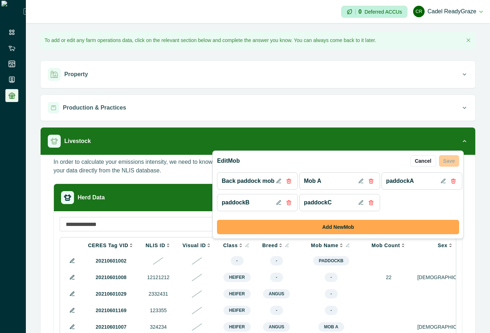
click at [336, 224] on button "Add New Mob" at bounding box center [338, 227] width 242 height 14
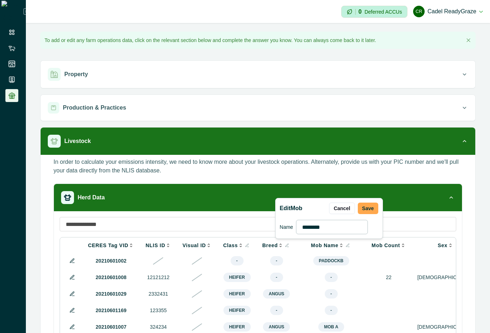
type input "********"
click at [369, 209] on button "Save" at bounding box center [368, 209] width 20 height 12
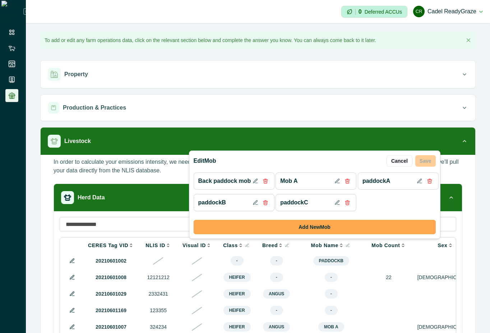
click at [336, 225] on button "Add New Mob" at bounding box center [315, 227] width 242 height 14
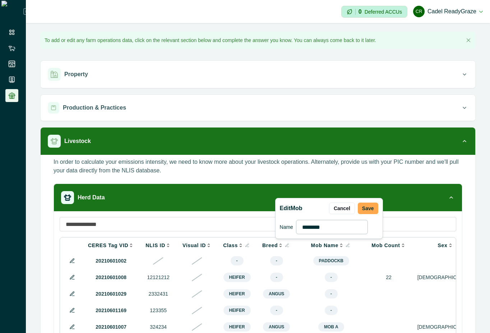
type input "********"
click at [368, 210] on button "Save" at bounding box center [368, 209] width 20 height 12
click at [369, 207] on button "Save" at bounding box center [368, 209] width 20 height 12
click at [369, 212] on button "Save" at bounding box center [368, 209] width 20 height 12
click at [343, 211] on button "Cancel" at bounding box center [342, 209] width 26 height 12
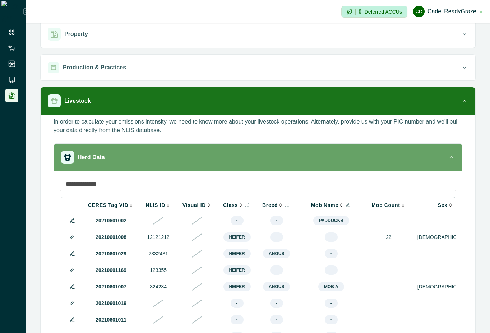
scroll to position [65, 0]
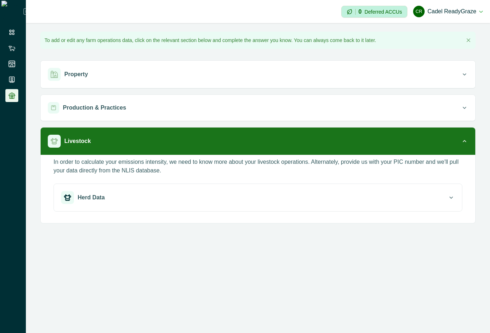
click at [490, 265] on div "**********" at bounding box center [258, 166] width 464 height 333
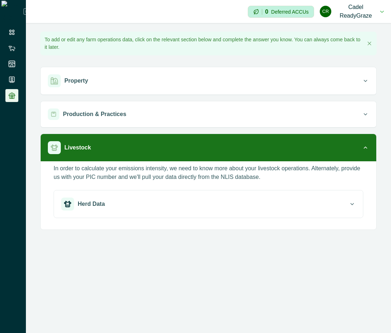
click at [300, 297] on div "**********" at bounding box center [208, 166] width 365 height 333
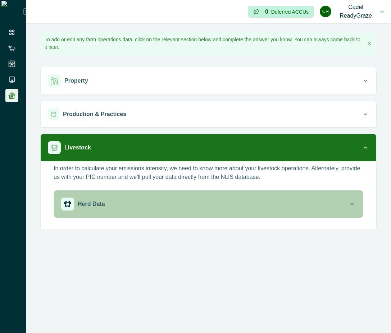
click at [336, 193] on button "Herd Data" at bounding box center [208, 203] width 309 height 27
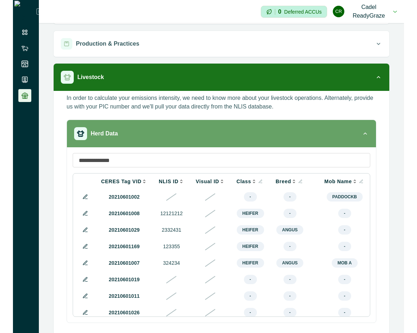
scroll to position [78, 0]
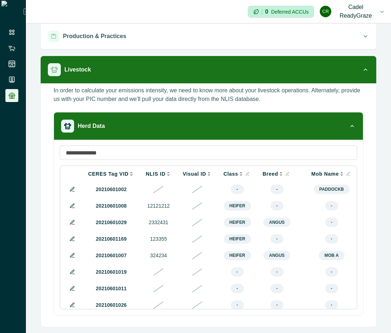
click at [271, 188] on span "-" at bounding box center [276, 189] width 13 height 9
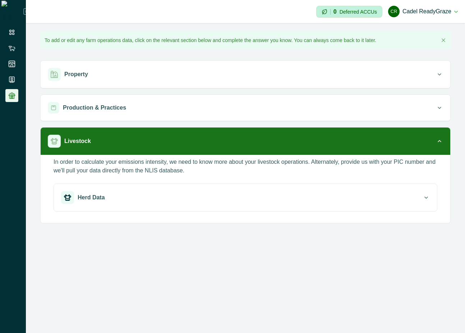
scroll to position [0, 0]
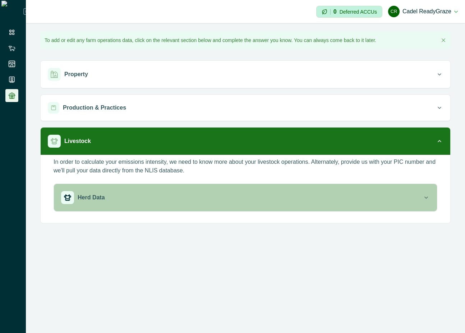
click at [343, 195] on div "Herd Data" at bounding box center [242, 197] width 362 height 13
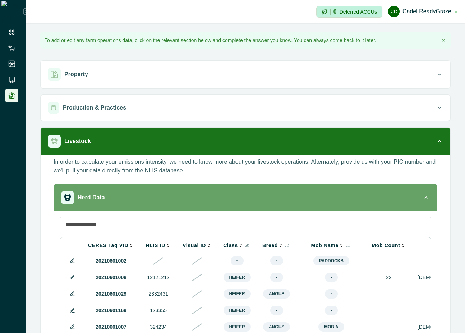
scroll to position [65, 0]
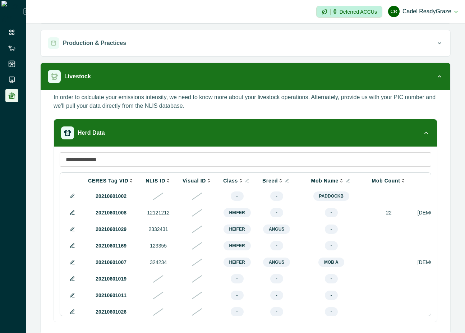
click at [70, 197] on icon at bounding box center [72, 196] width 4 height 4
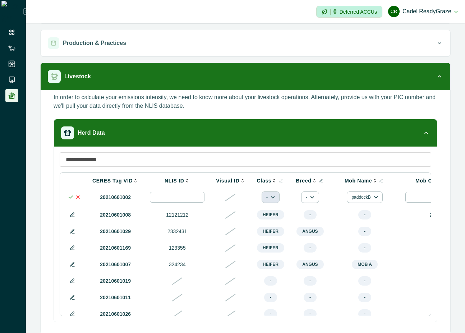
click at [271, 199] on icon "button" at bounding box center [273, 197] width 4 height 4
click at [69, 199] on icon at bounding box center [71, 197] width 6 height 6
